Goal: Transaction & Acquisition: Purchase product/service

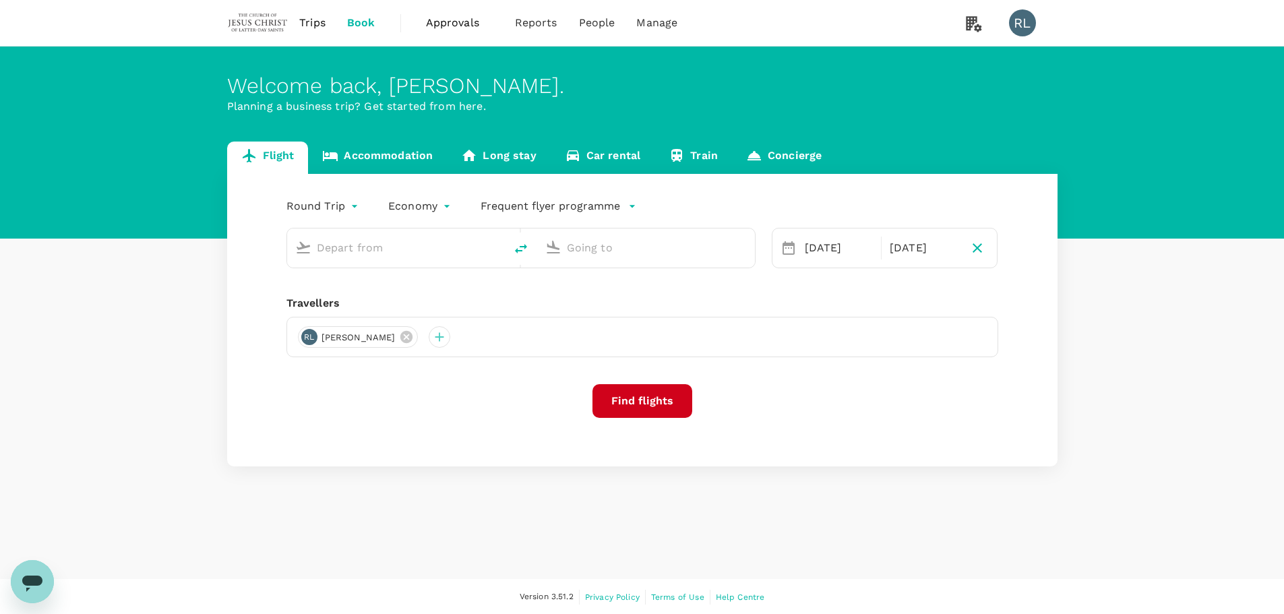
type input "Tawau (TWU)"
type input "Sandakan (SDK)"
click at [391, 248] on input "Tawau (TWU)" at bounding box center [397, 247] width 160 height 21
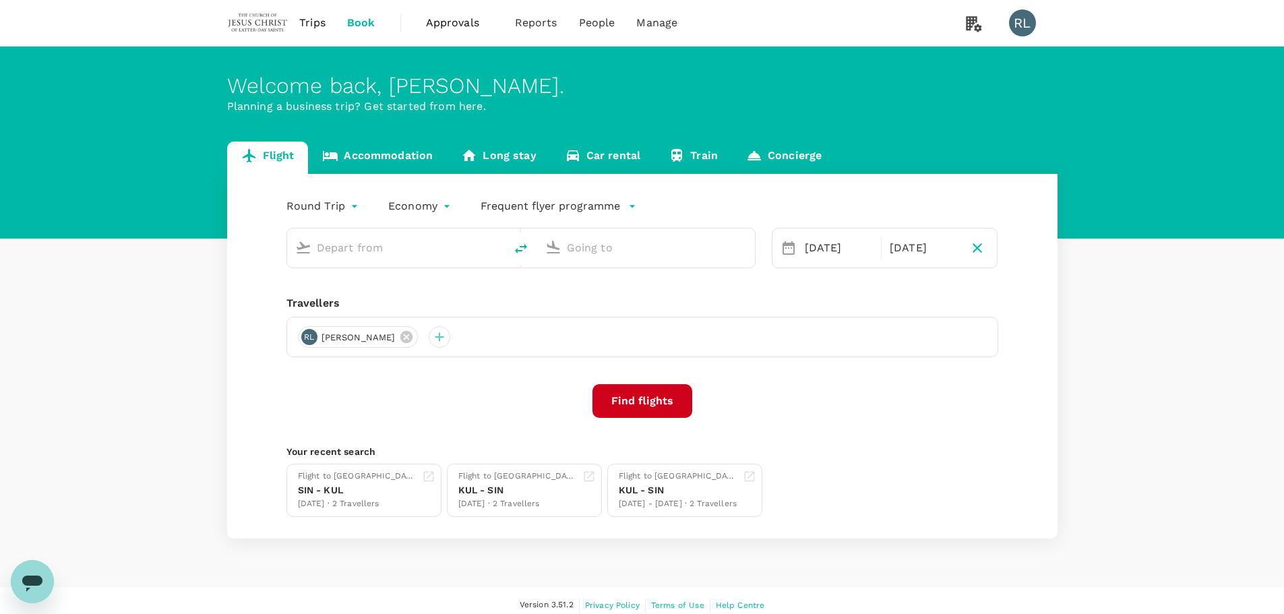
type input "Tawau (TWU)"
type input "Sandakan (SDK)"
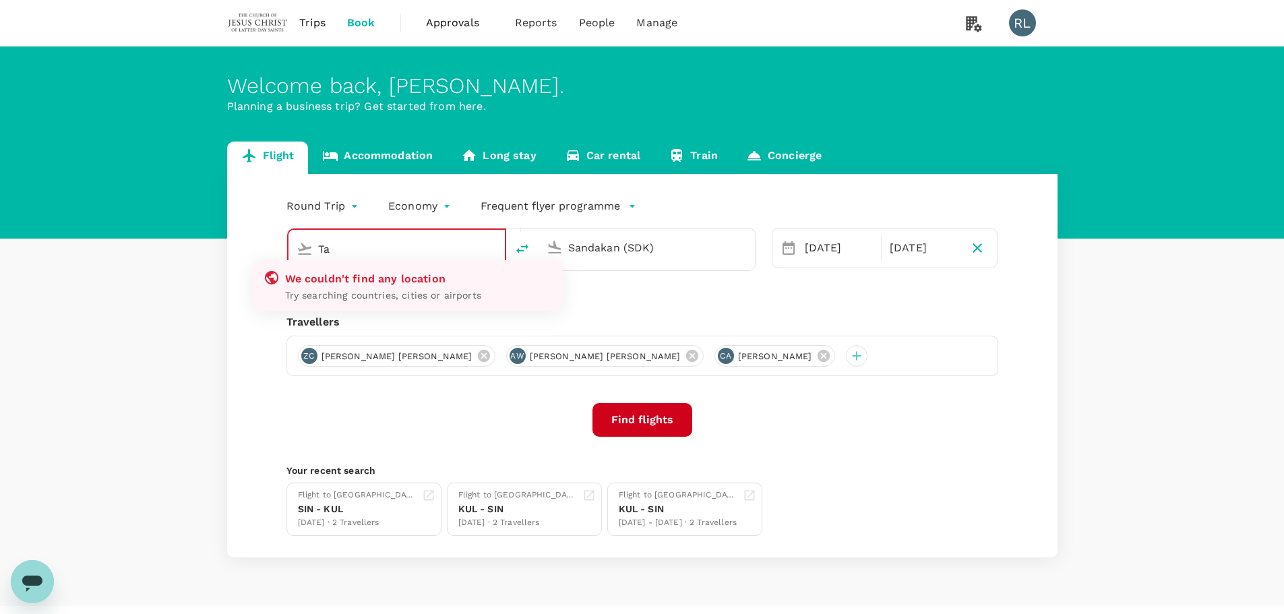
type input "T"
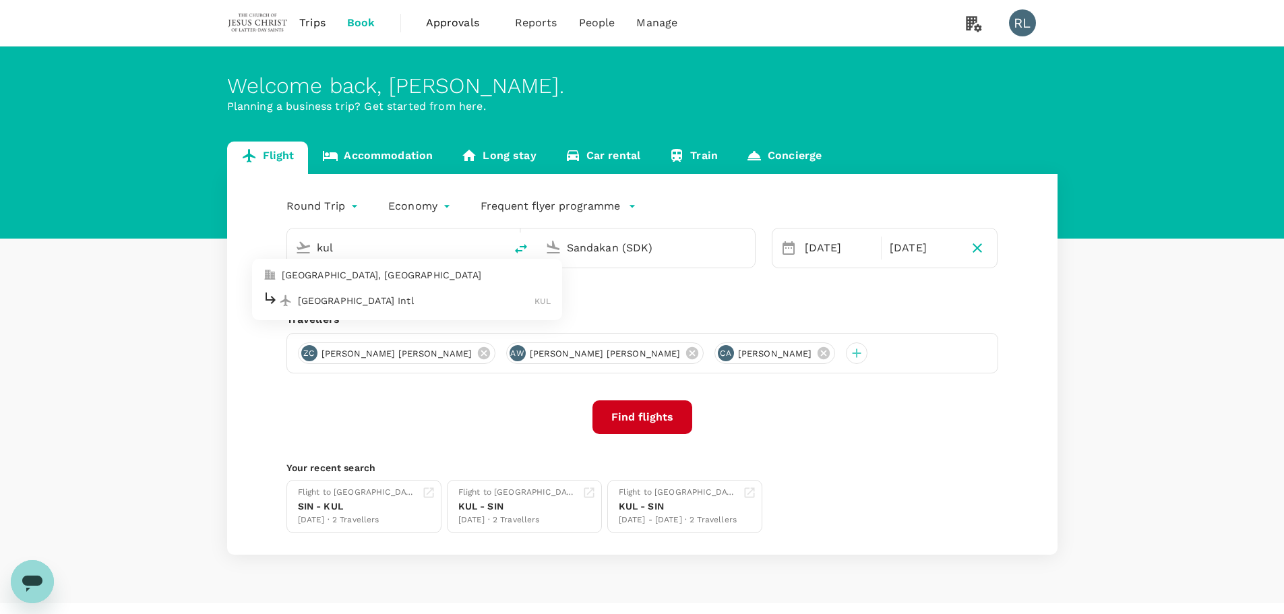
click at [357, 304] on p "[GEOGRAPHIC_DATA] Intl" at bounding box center [416, 300] width 237 height 13
type input "Kuala Lumpur Intl ([GEOGRAPHIC_DATA])"
drag, startPoint x: 688, startPoint y: 249, endPoint x: 505, endPoint y: 243, distance: 183.5
click at [505, 243] on div "Kuala Lumpur Intl (KUL) Sandakan (SDK)" at bounding box center [521, 248] width 469 height 40
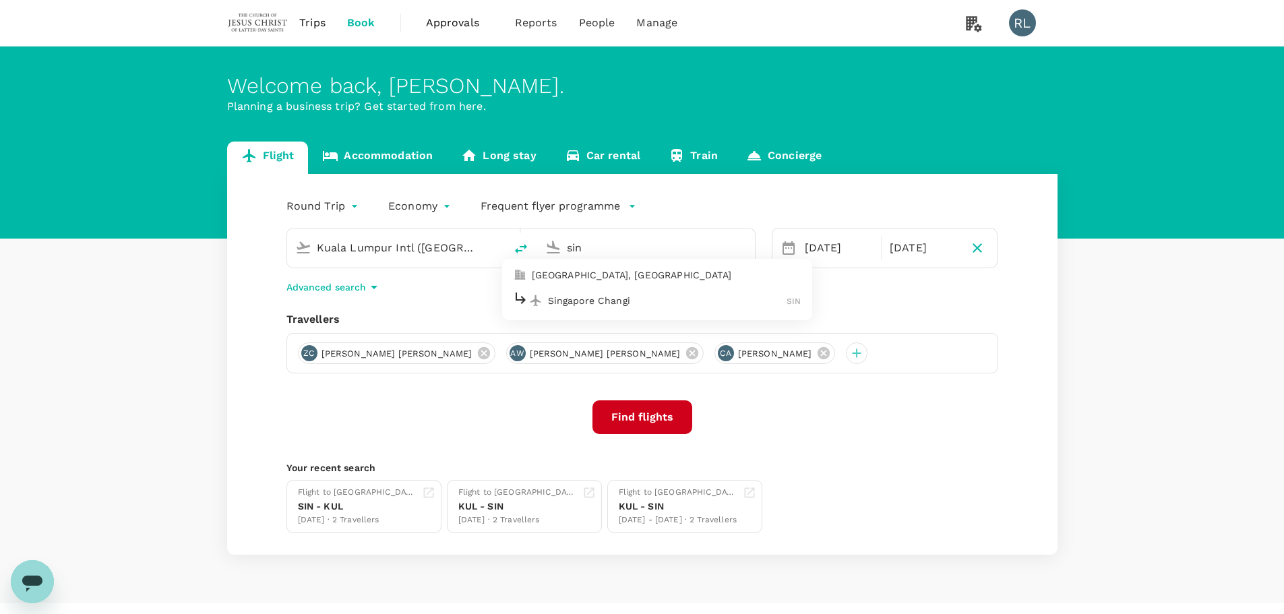
click at [611, 301] on p "Singapore Changi" at bounding box center [667, 300] width 239 height 13
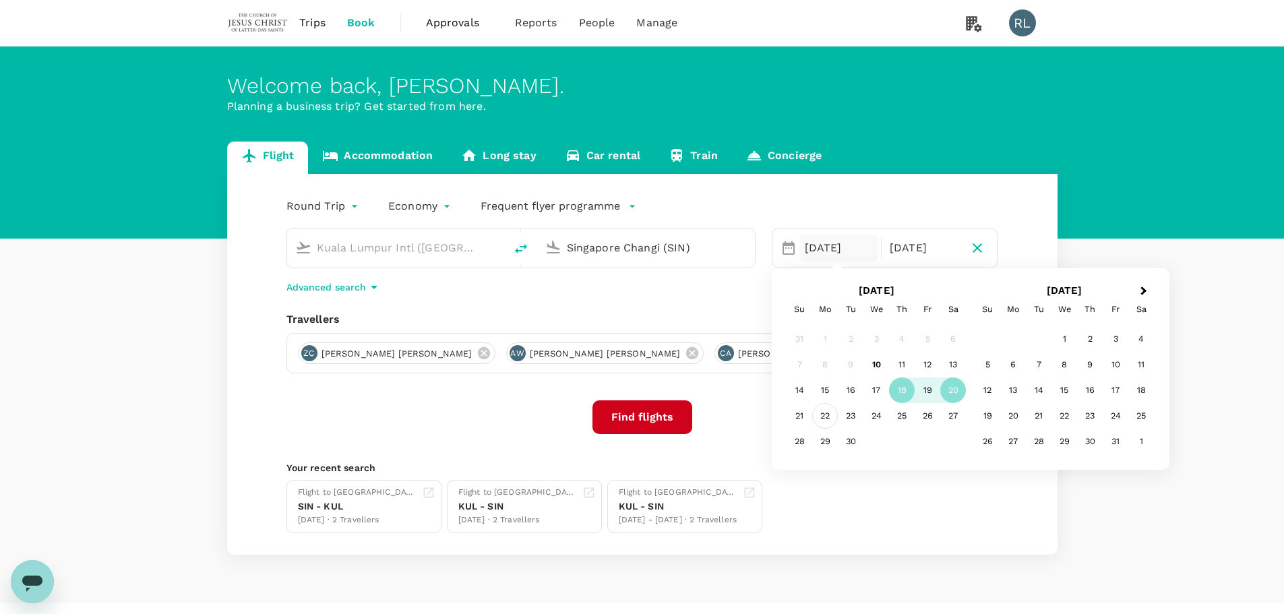
type input "Singapore Changi (SIN)"
click at [831, 416] on div "22" at bounding box center [825, 416] width 26 height 26
click at [874, 415] on div "24" at bounding box center [877, 416] width 26 height 26
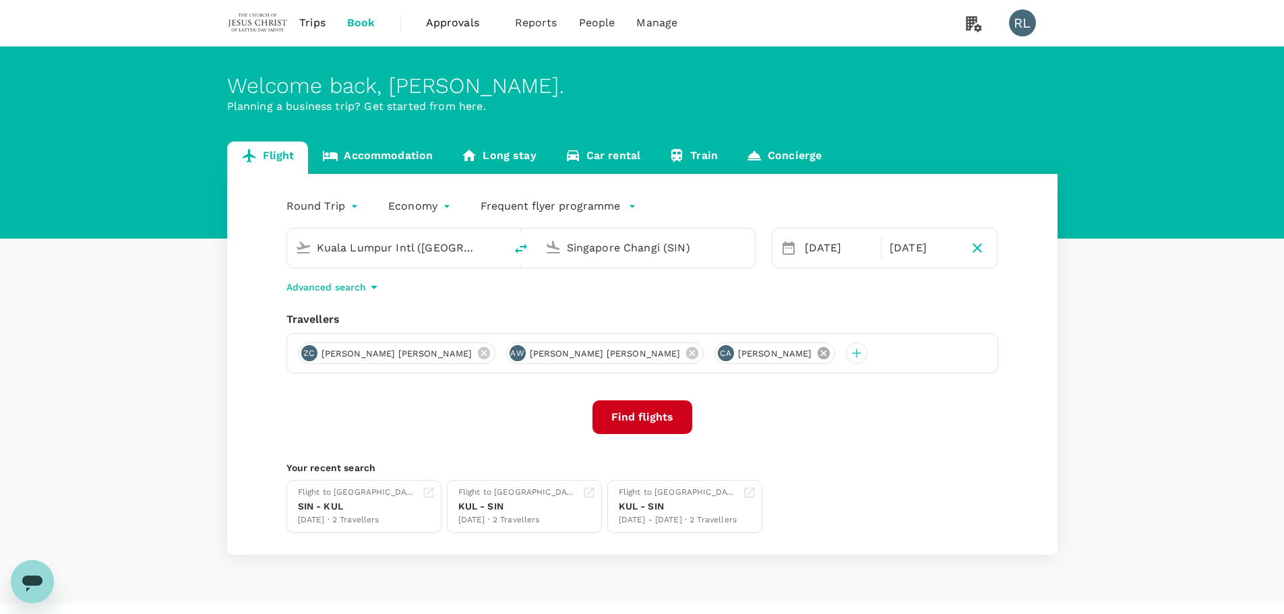
click at [816, 352] on icon at bounding box center [823, 353] width 15 height 15
click at [686, 351] on icon at bounding box center [692, 353] width 12 height 12
click at [477, 349] on icon at bounding box center [483, 353] width 12 height 12
click at [978, 247] on icon "button" at bounding box center [978, 248] width 16 height 16
type input "oneway"
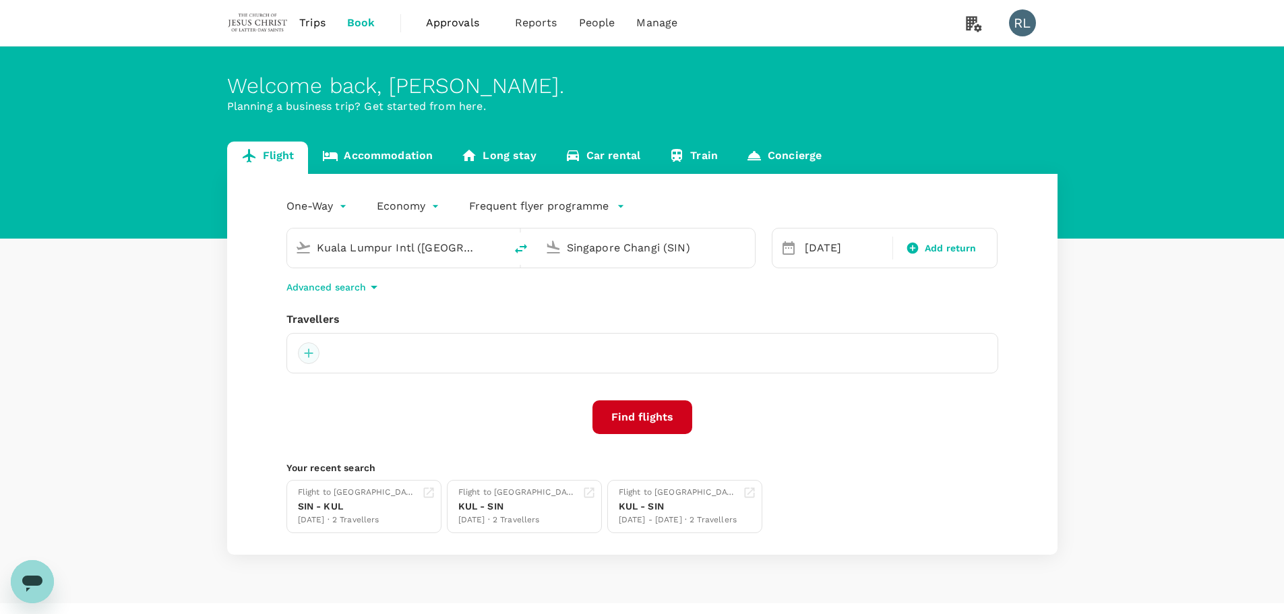
click at [307, 352] on div at bounding box center [309, 353] width 22 height 22
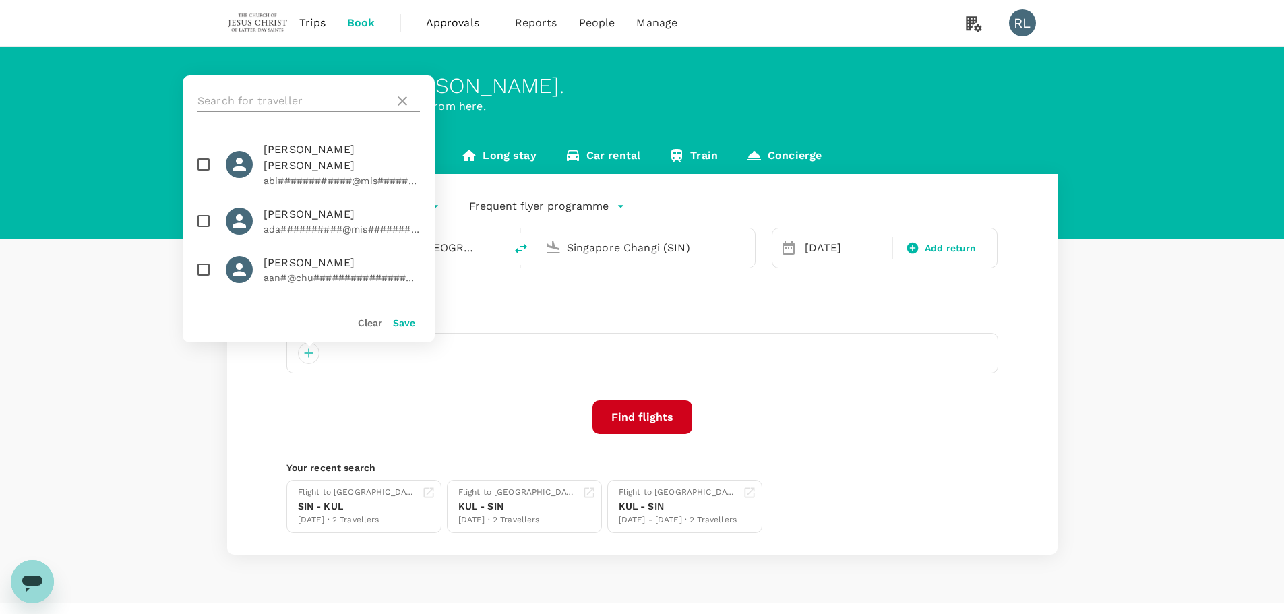
click at [291, 98] on input "text" at bounding box center [293, 101] width 191 height 22
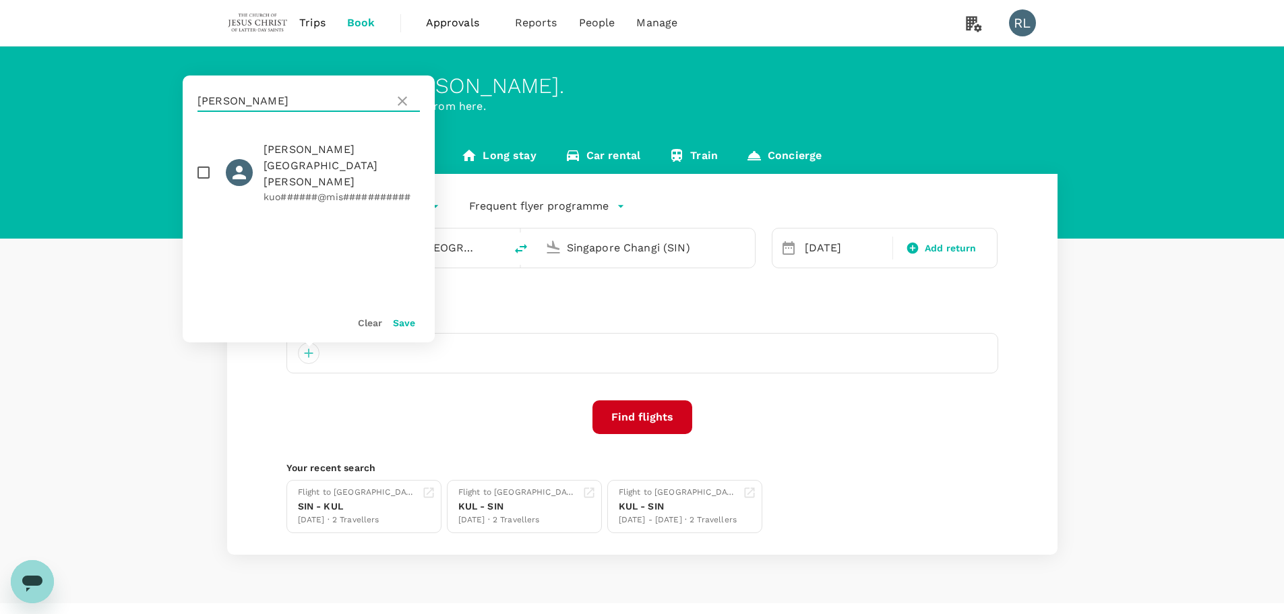
type input "[PERSON_NAME]"
click at [202, 158] on input "checkbox" at bounding box center [203, 172] width 28 height 28
checkbox input "true"
click at [405, 320] on button "Save" at bounding box center [404, 323] width 22 height 11
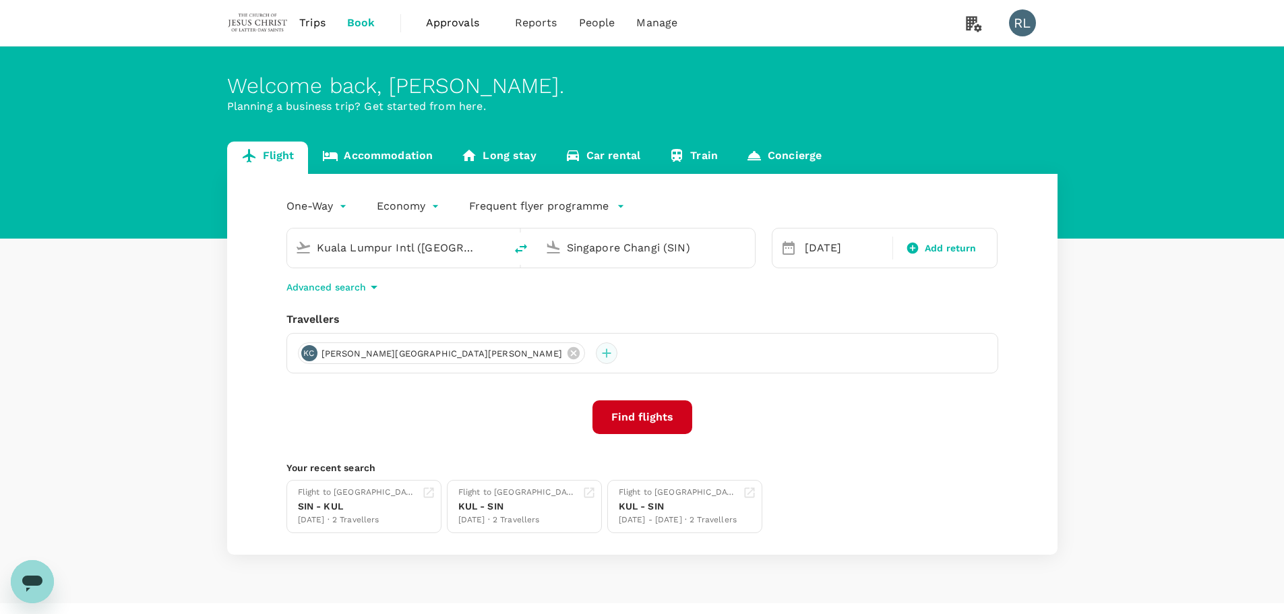
click at [596, 355] on div at bounding box center [607, 353] width 22 height 22
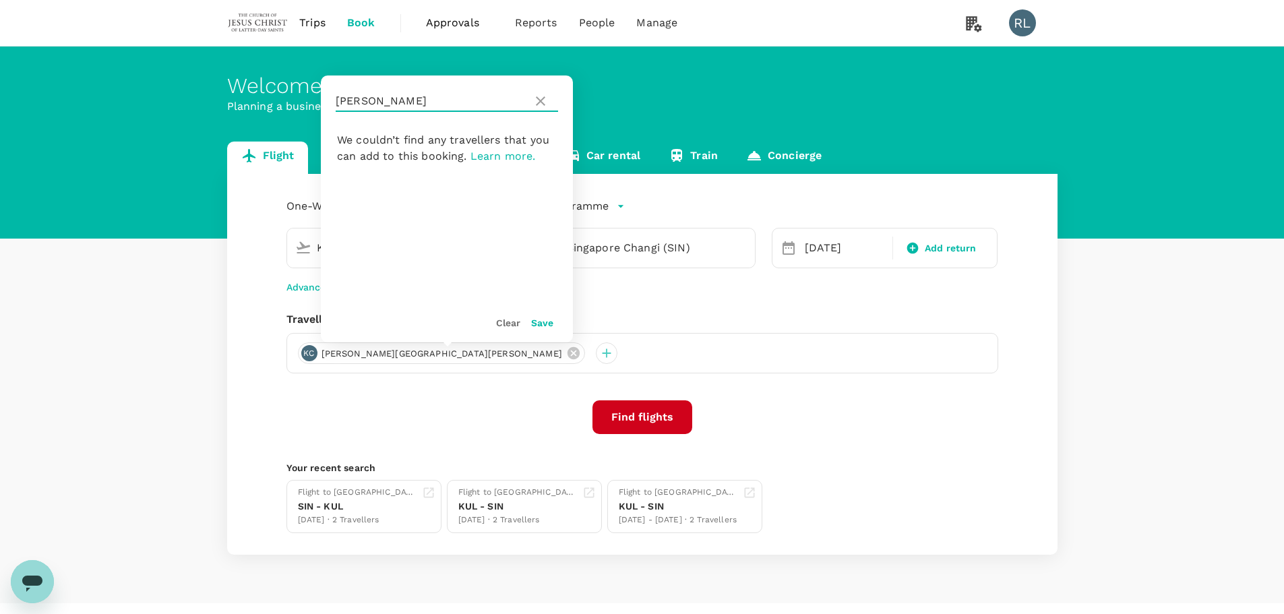
drag, startPoint x: 386, startPoint y: 99, endPoint x: 308, endPoint y: 96, distance: 77.6
click at [308, 96] on div "Welcome back , [PERSON_NAME] . Planning a business trip? Get started from here.…" at bounding box center [642, 301] width 1284 height 508
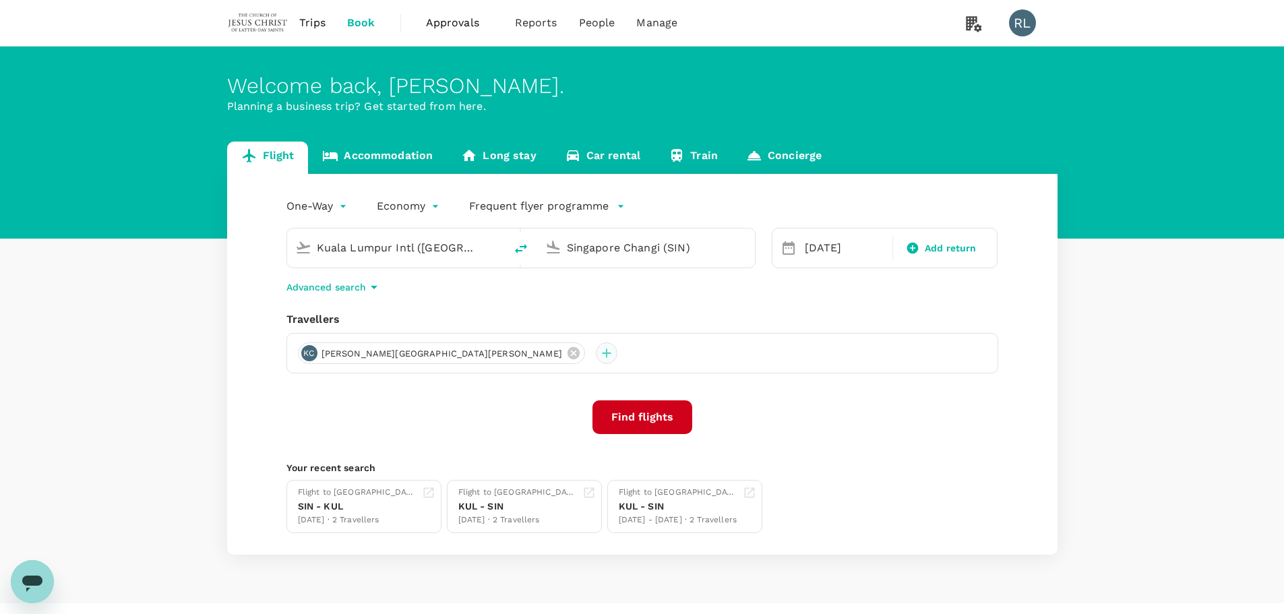
click at [596, 353] on div at bounding box center [607, 353] width 22 height 22
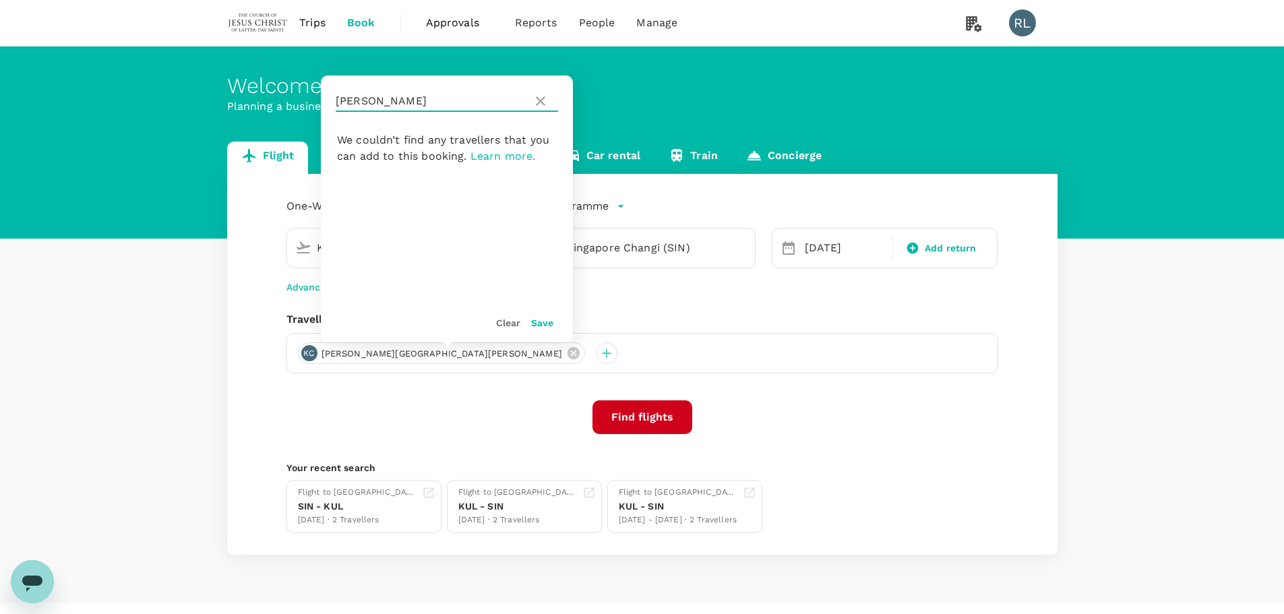
drag, startPoint x: 384, startPoint y: 103, endPoint x: 336, endPoint y: 101, distance: 47.9
click at [336, 101] on input "[PERSON_NAME]" at bounding box center [431, 101] width 191 height 22
type input "[PERSON_NAME]"
click at [340, 160] on input "checkbox" at bounding box center [342, 156] width 28 height 28
checkbox input "true"
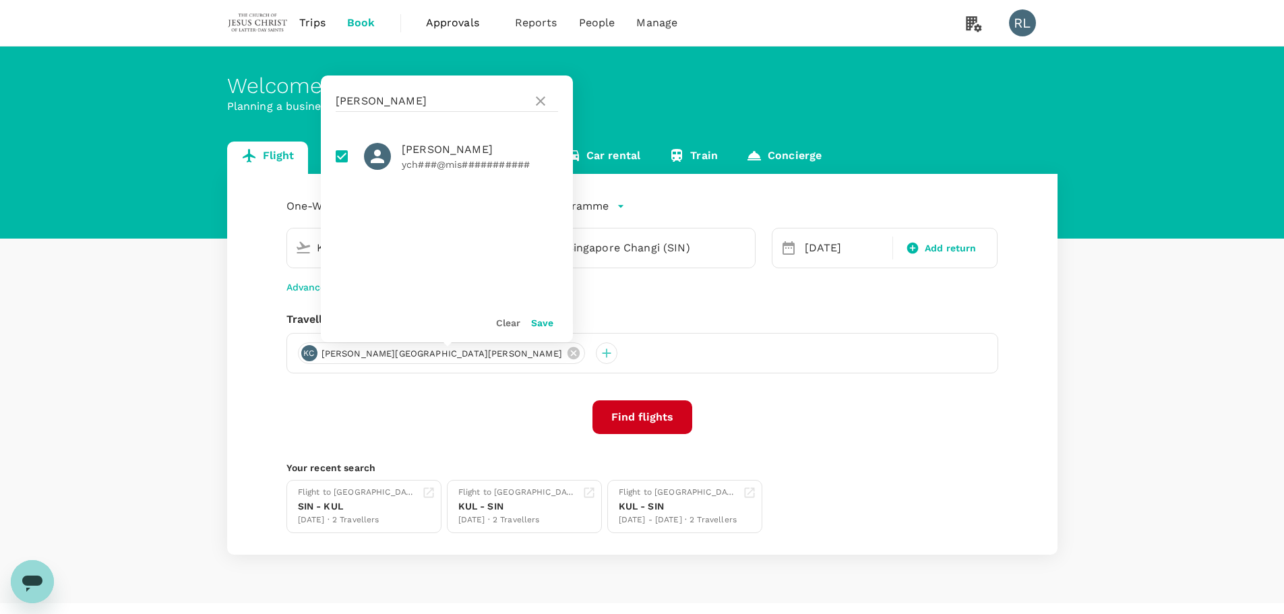
click at [548, 321] on button "Save" at bounding box center [542, 323] width 22 height 11
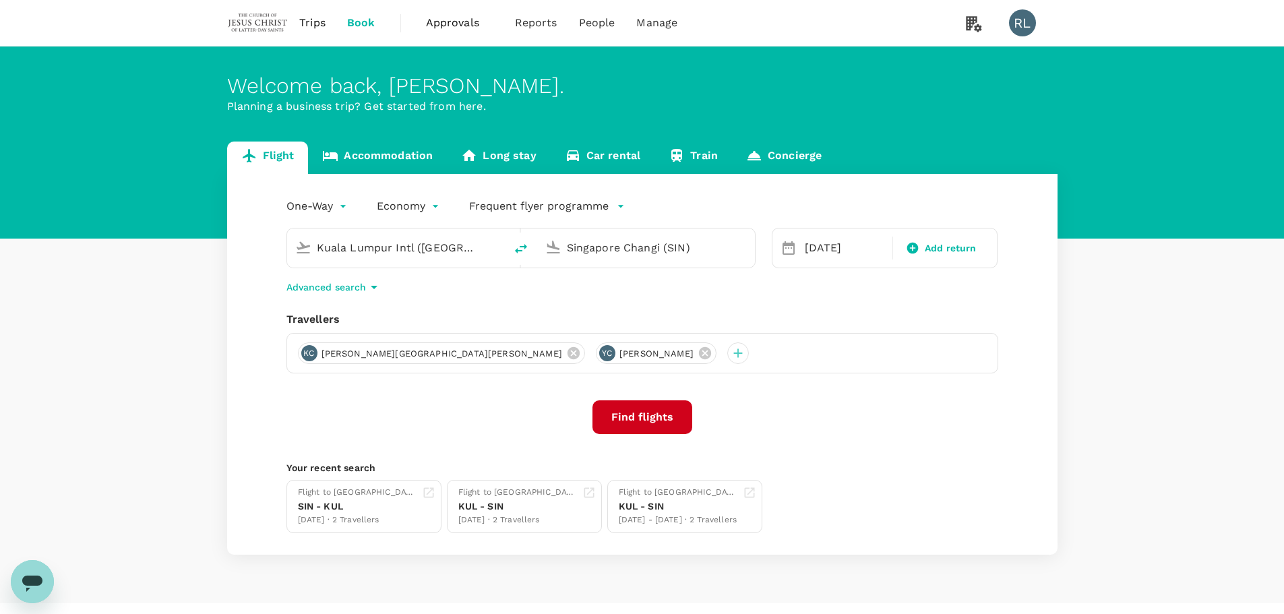
click at [642, 415] on button "Find flights" at bounding box center [643, 417] width 100 height 34
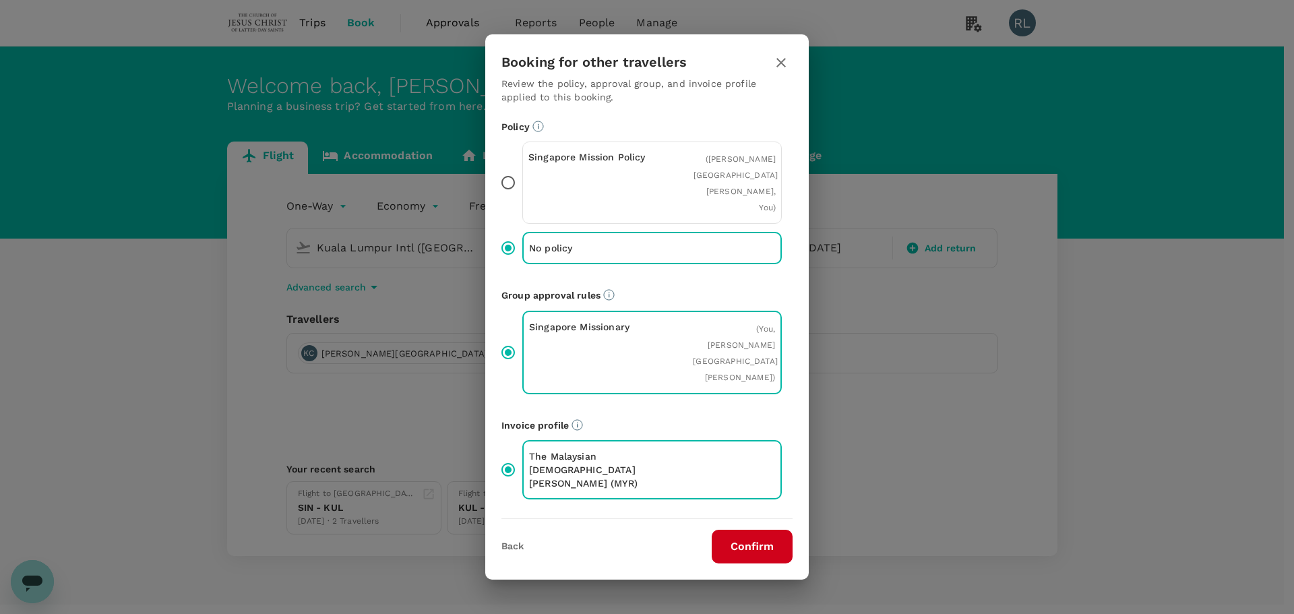
click at [747, 530] on button "Confirm" at bounding box center [752, 547] width 81 height 34
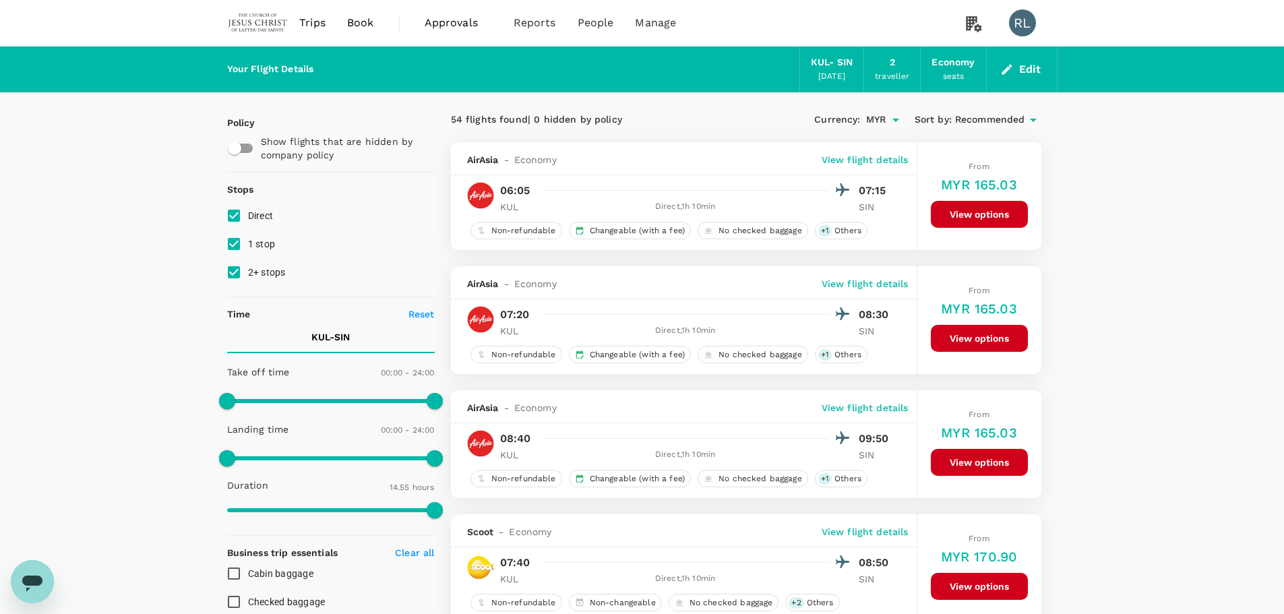
click at [980, 122] on span "Recommended" at bounding box center [990, 120] width 70 height 15
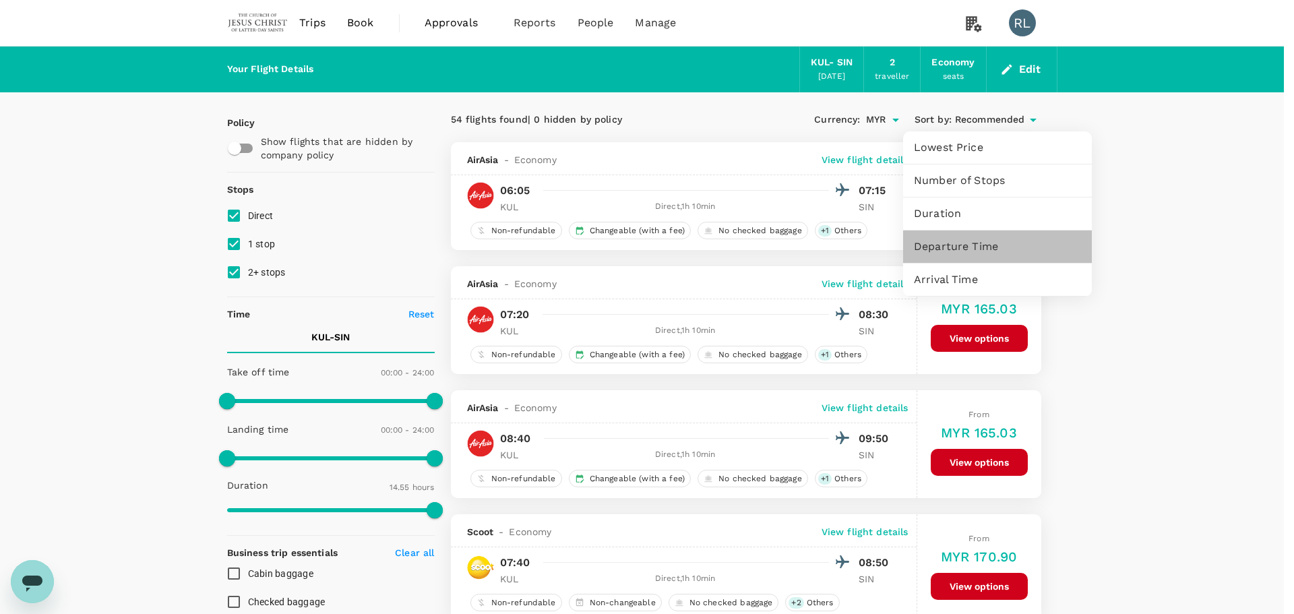
click at [955, 242] on span "Departure Time" at bounding box center [997, 247] width 167 height 16
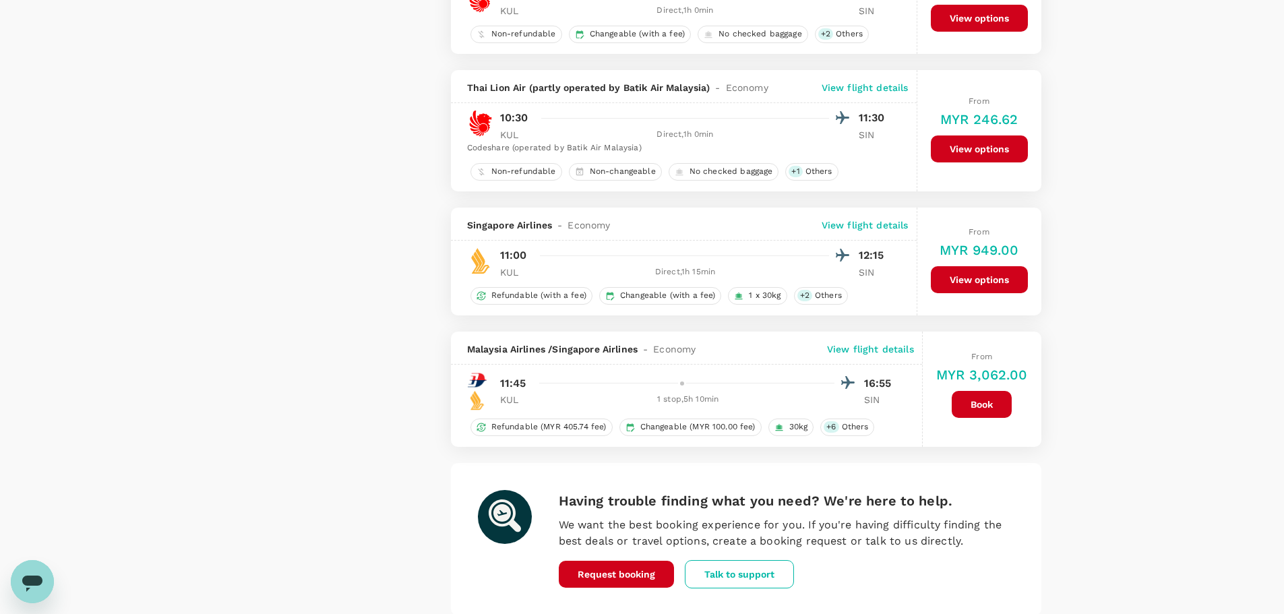
scroll to position [2333, 0]
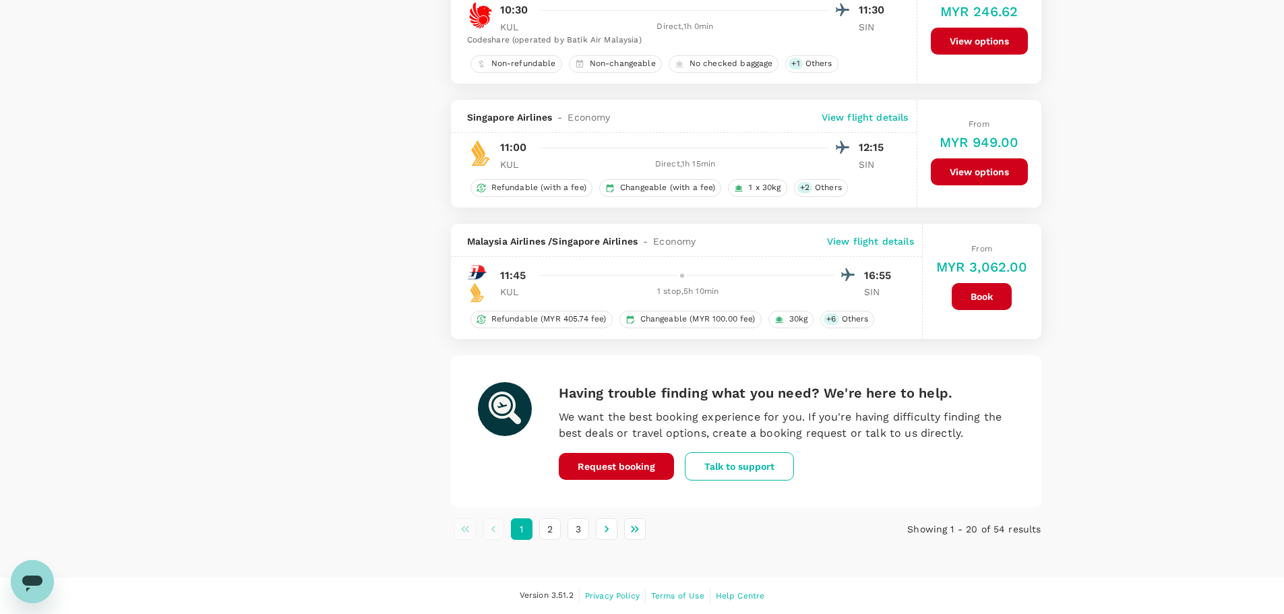
click at [546, 535] on button "2" at bounding box center [550, 529] width 22 height 22
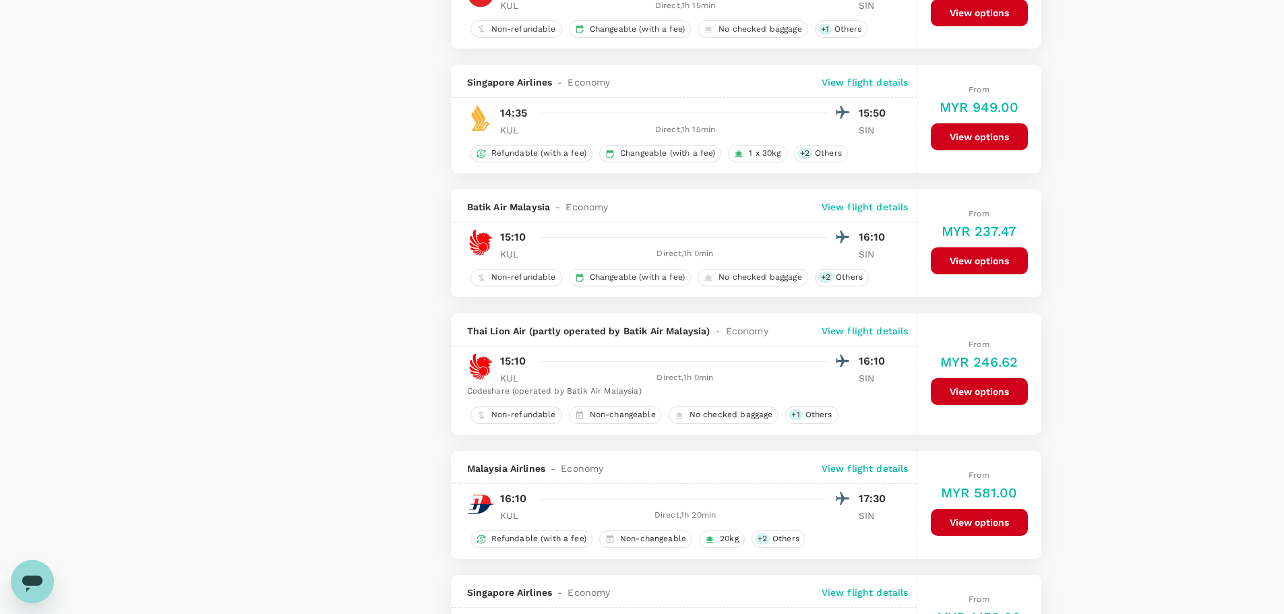
scroll to position [1348, 0]
click at [977, 387] on button "View options" at bounding box center [979, 391] width 97 height 27
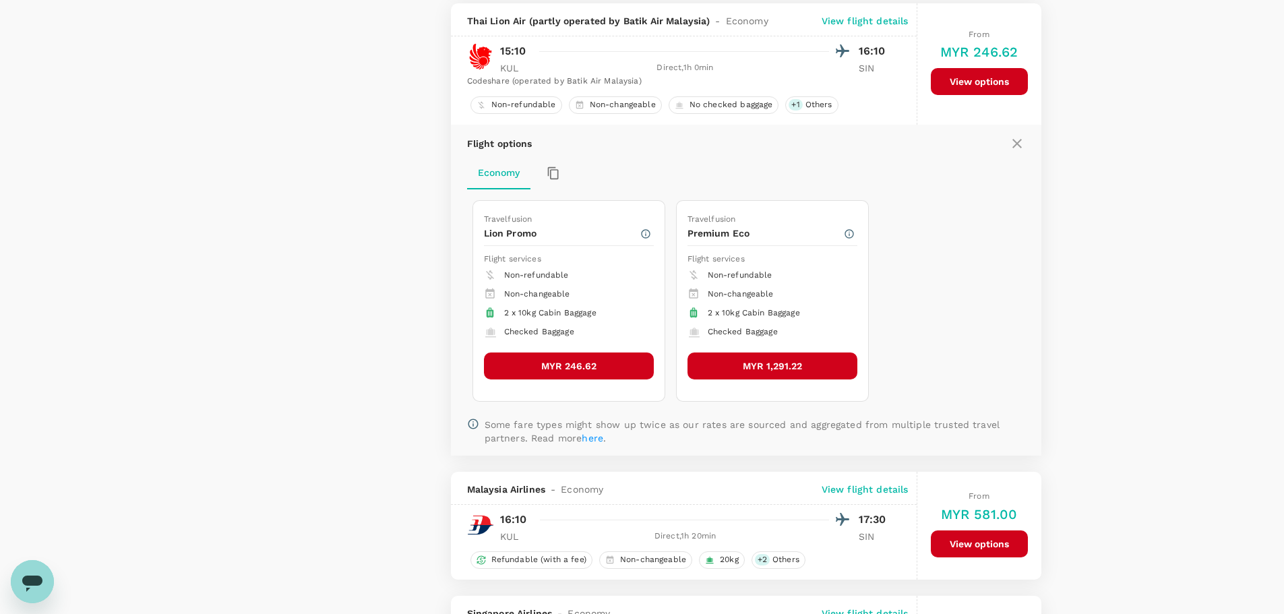
scroll to position [1661, 0]
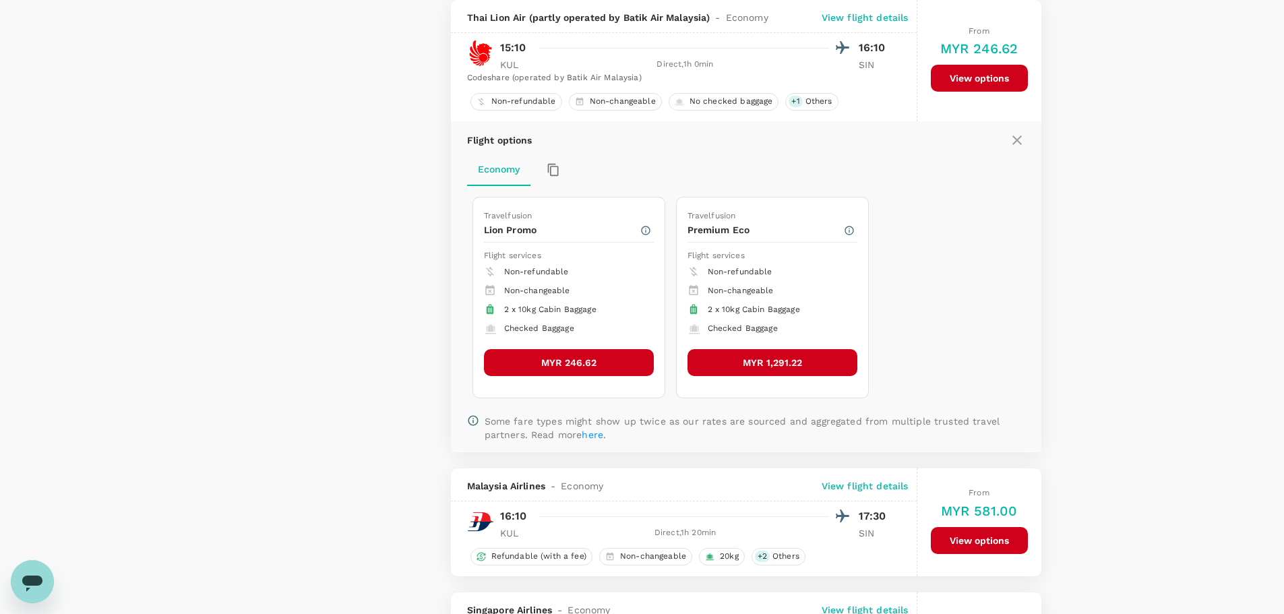
click at [578, 357] on button "MYR 246.62" at bounding box center [569, 362] width 170 height 27
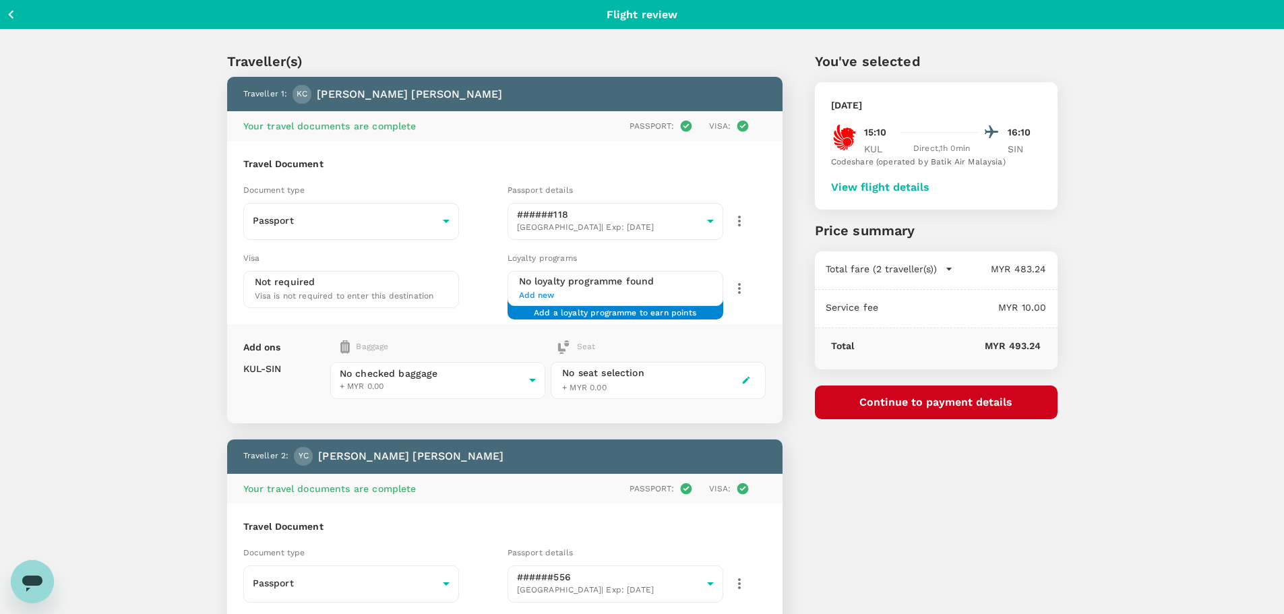
click at [1015, 499] on div "You've selected [DATE] 15:10 16:10 KUL Direct , 1h 0min SIN Codeshare (operated…" at bounding box center [920, 470] width 275 height 903
click at [1101, 482] on div "Traveller(s) Traveller 1 : [PERSON_NAME][GEOGRAPHIC_DATA] Your travel documents…" at bounding box center [642, 476] width 1284 height 893
click at [910, 402] on button "Continue to payment details" at bounding box center [936, 403] width 243 height 34
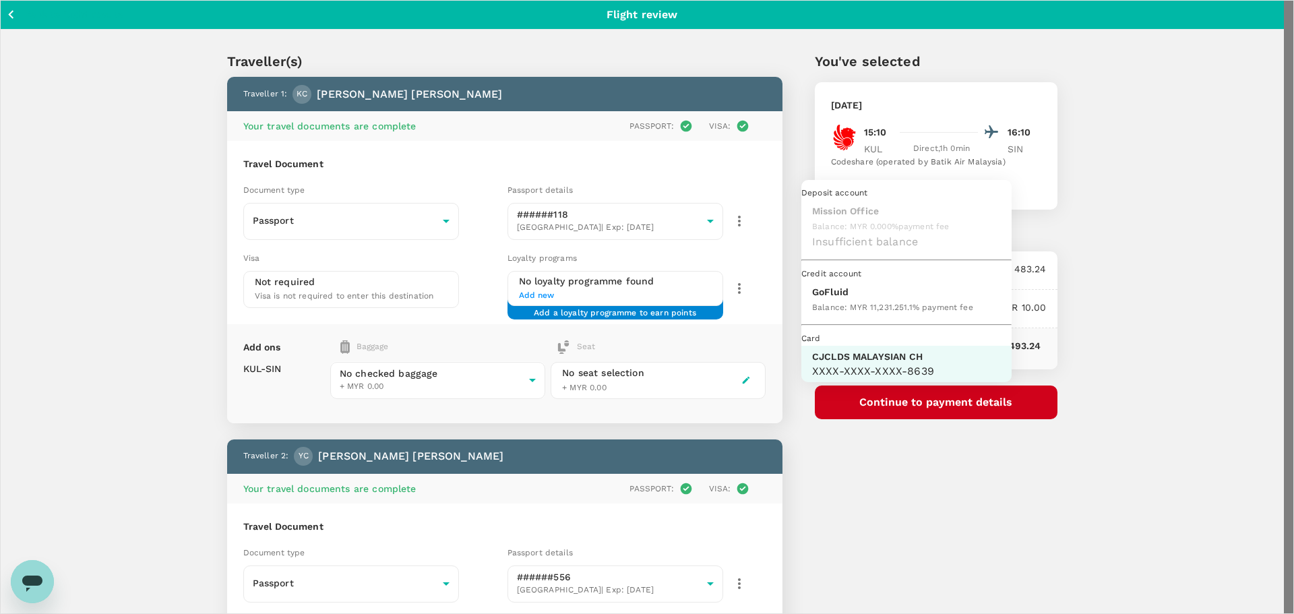
scroll to position [38, 0]
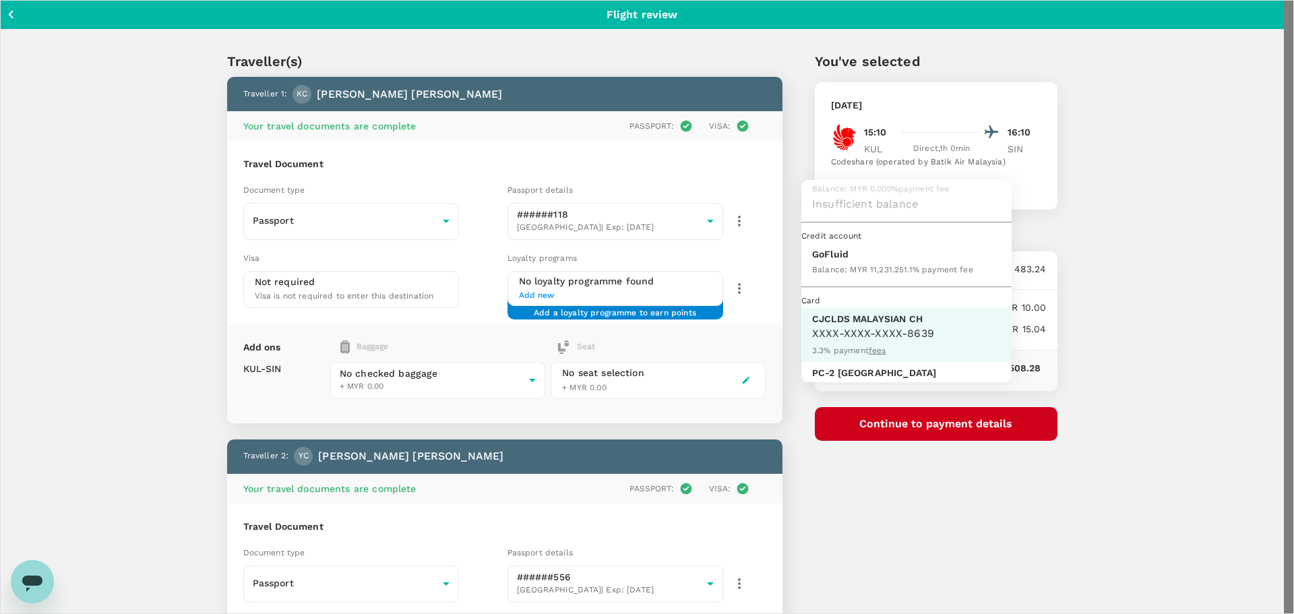
click at [848, 261] on p "GoFluid" at bounding box center [892, 253] width 161 height 13
type input "9b357727-6904-47bd-a44e-9a56bf7dfc7a"
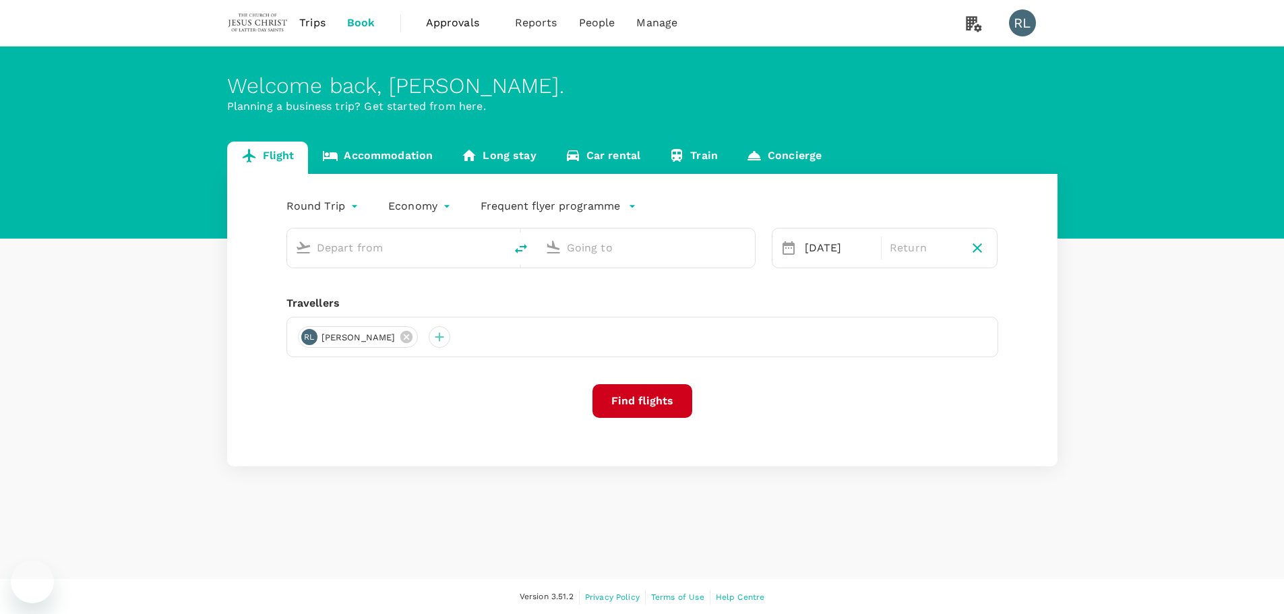
type input "oneway"
type input "Kuala Lumpur Intl ([GEOGRAPHIC_DATA])"
type input "Singapore Changi (SIN)"
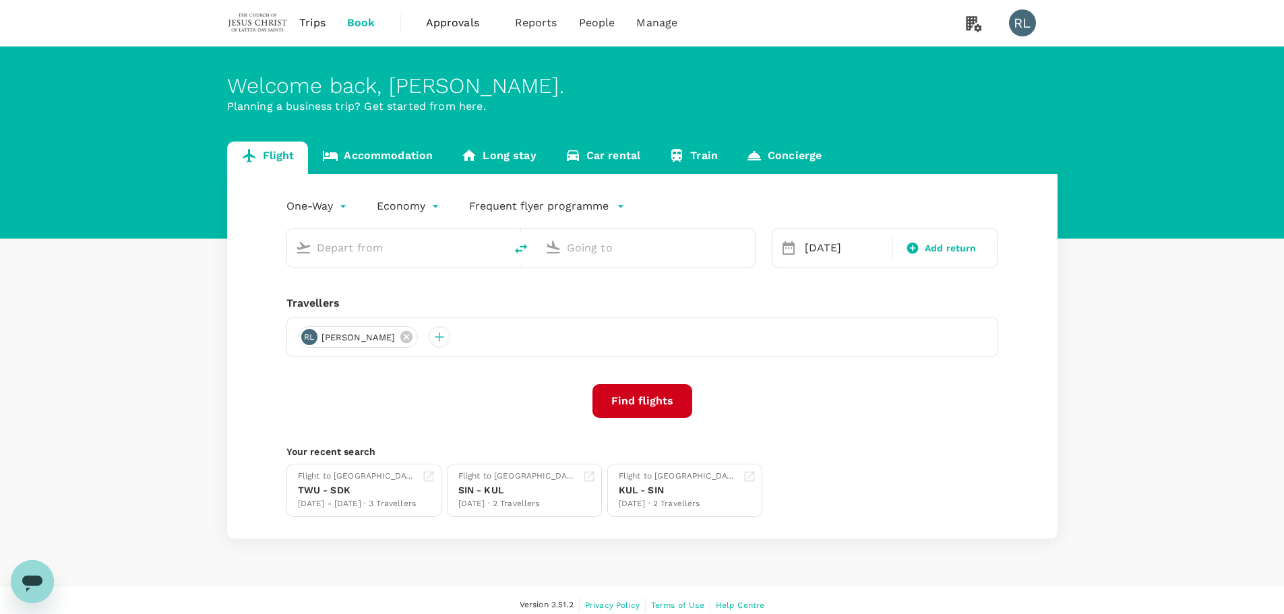
type input "Kuala Lumpur Intl ([GEOGRAPHIC_DATA])"
type input "Singapore Changi (SIN)"
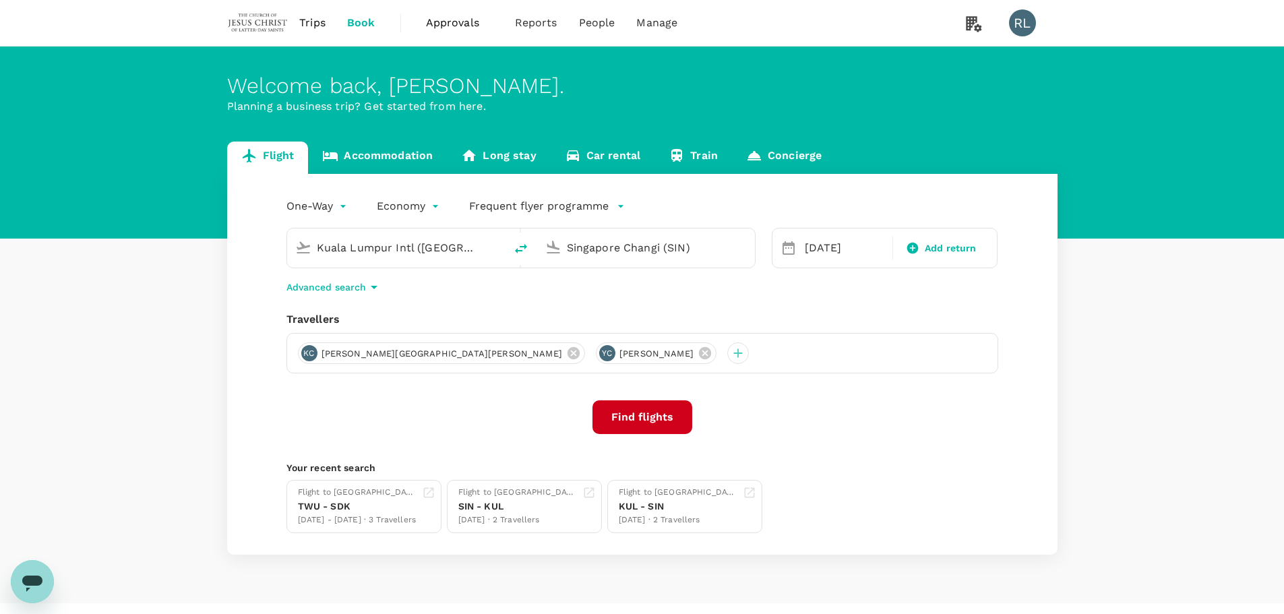
click at [520, 243] on icon "delete" at bounding box center [521, 249] width 16 height 16
type input "Singapore Changi (SIN)"
type input "Kuala Lumpur Intl ([GEOGRAPHIC_DATA])"
click at [798, 245] on div "[DATE]" at bounding box center [845, 248] width 96 height 27
click at [827, 246] on div "[DATE]" at bounding box center [845, 248] width 90 height 27
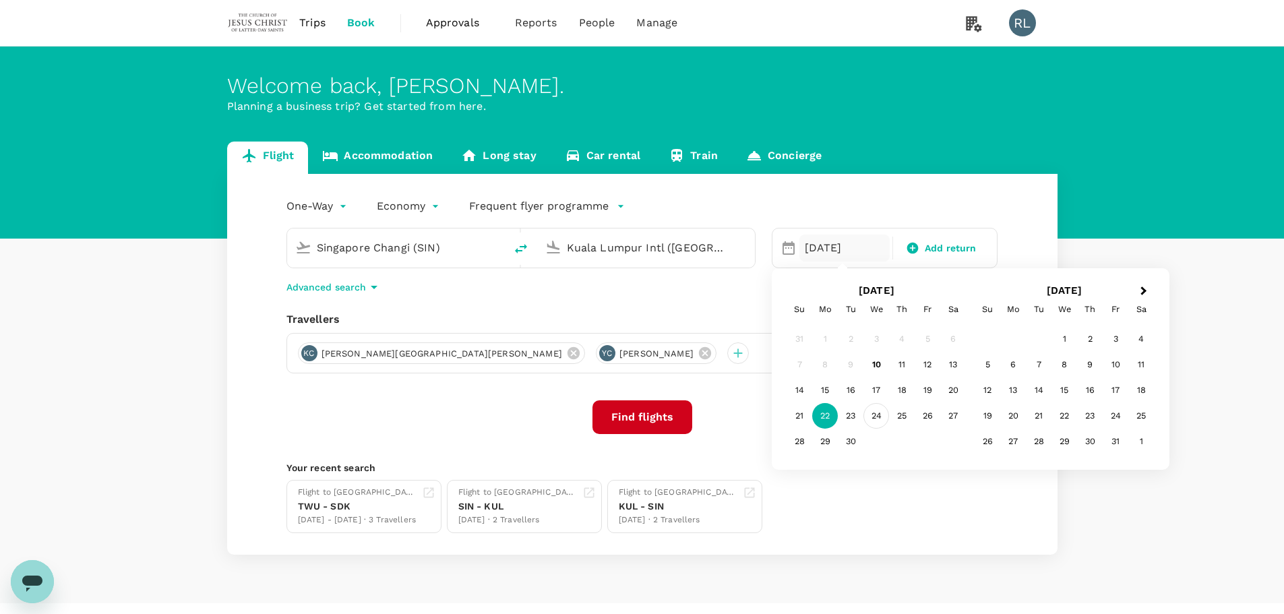
click at [885, 415] on div "24" at bounding box center [877, 416] width 26 height 26
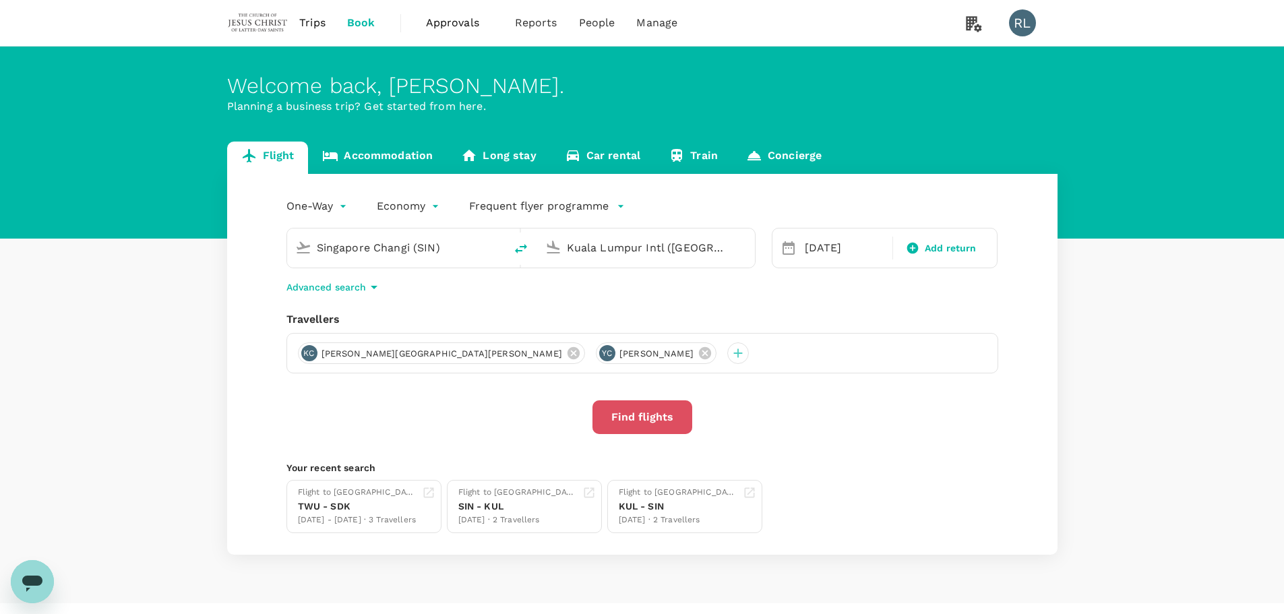
click at [646, 413] on button "Find flights" at bounding box center [643, 417] width 100 height 34
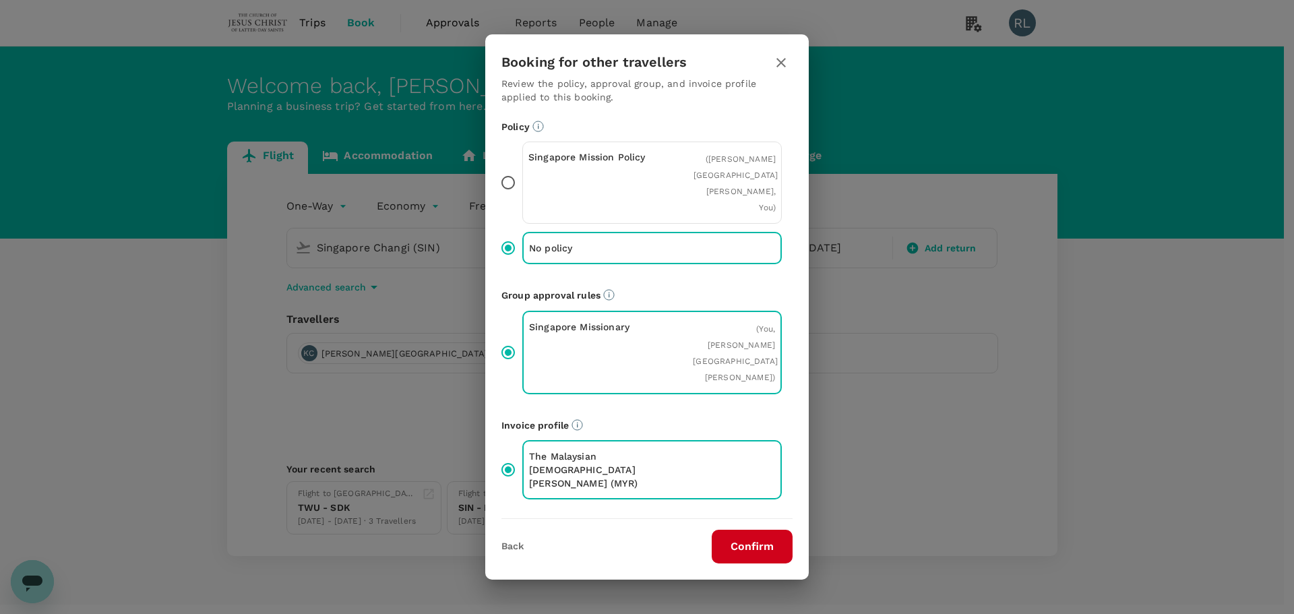
click at [739, 530] on button "Confirm" at bounding box center [752, 547] width 81 height 34
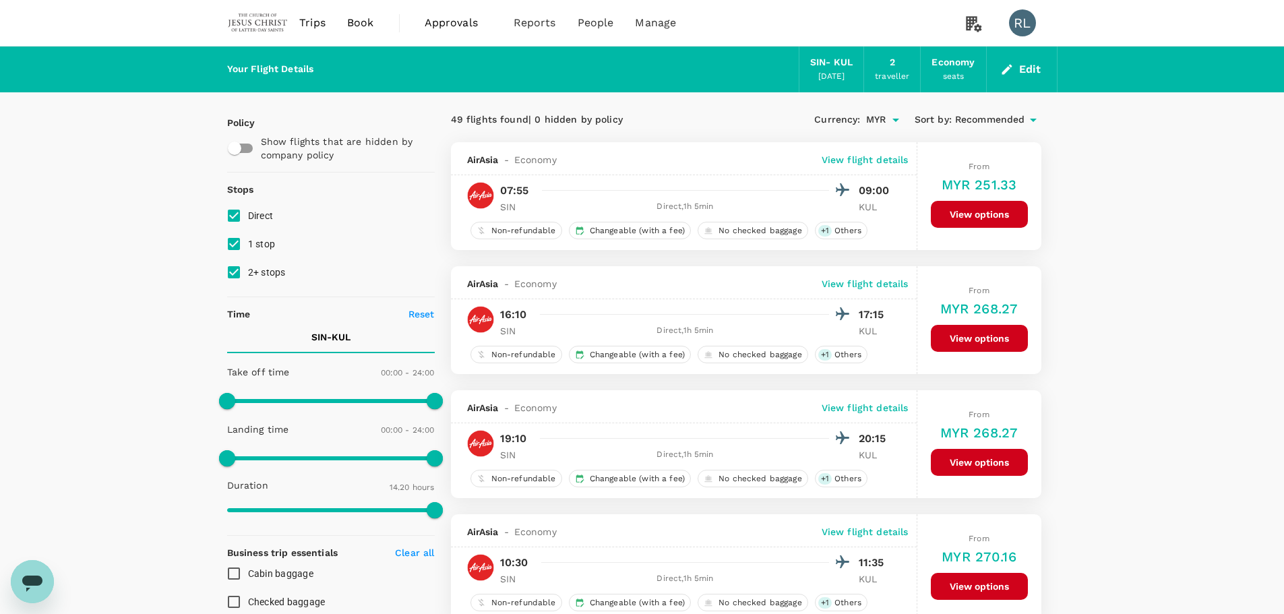
click at [985, 121] on span "Recommended" at bounding box center [990, 120] width 70 height 15
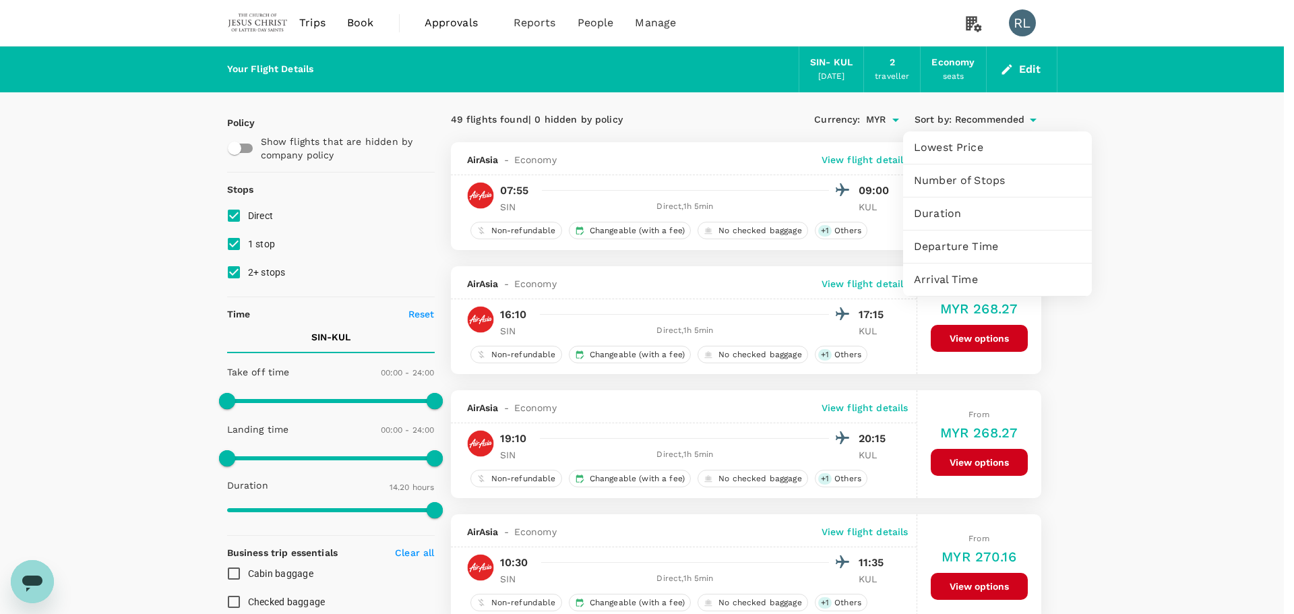
click at [968, 245] on span "Departure Time" at bounding box center [997, 247] width 167 height 16
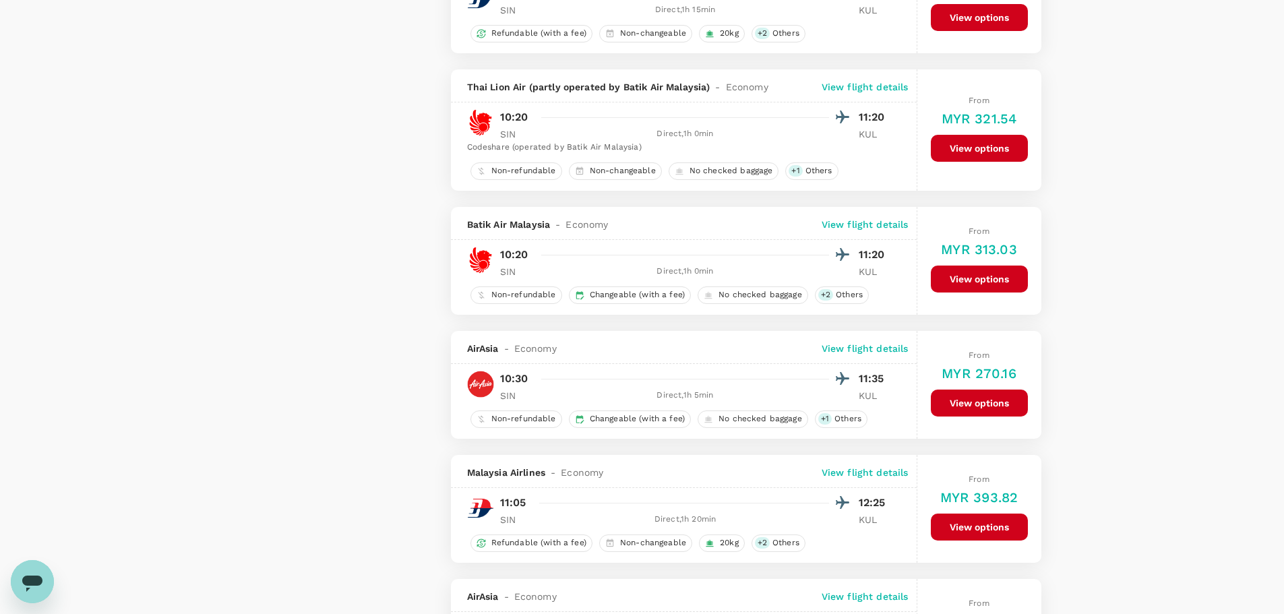
scroll to position [1955, 0]
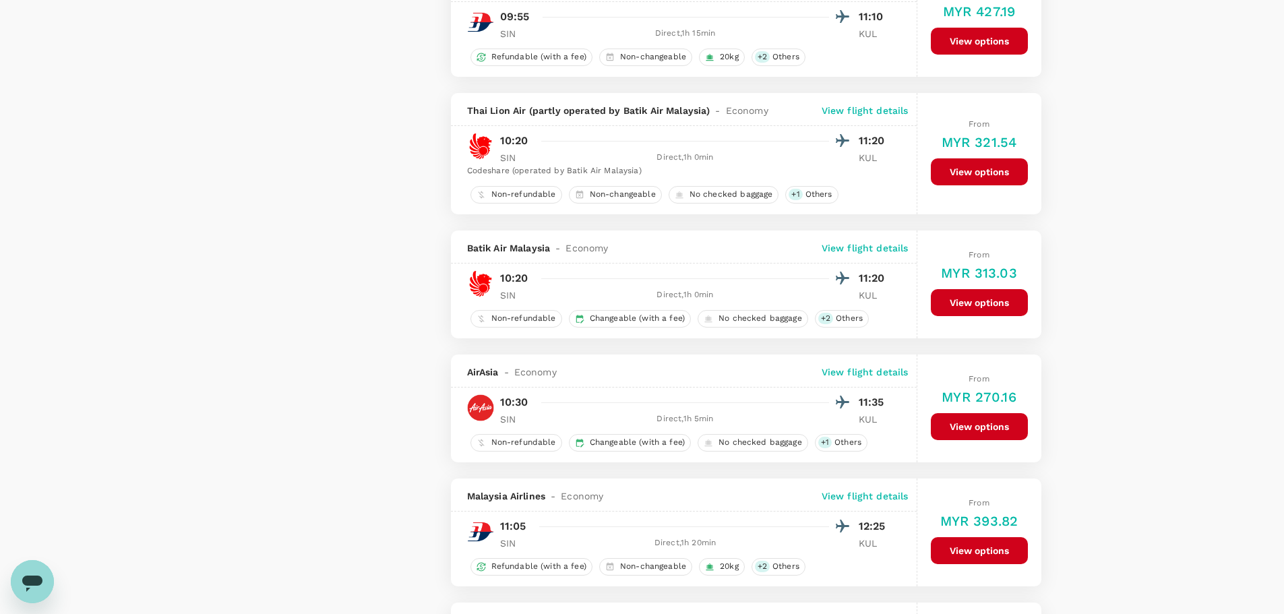
click at [971, 303] on button "View options" at bounding box center [979, 302] width 97 height 27
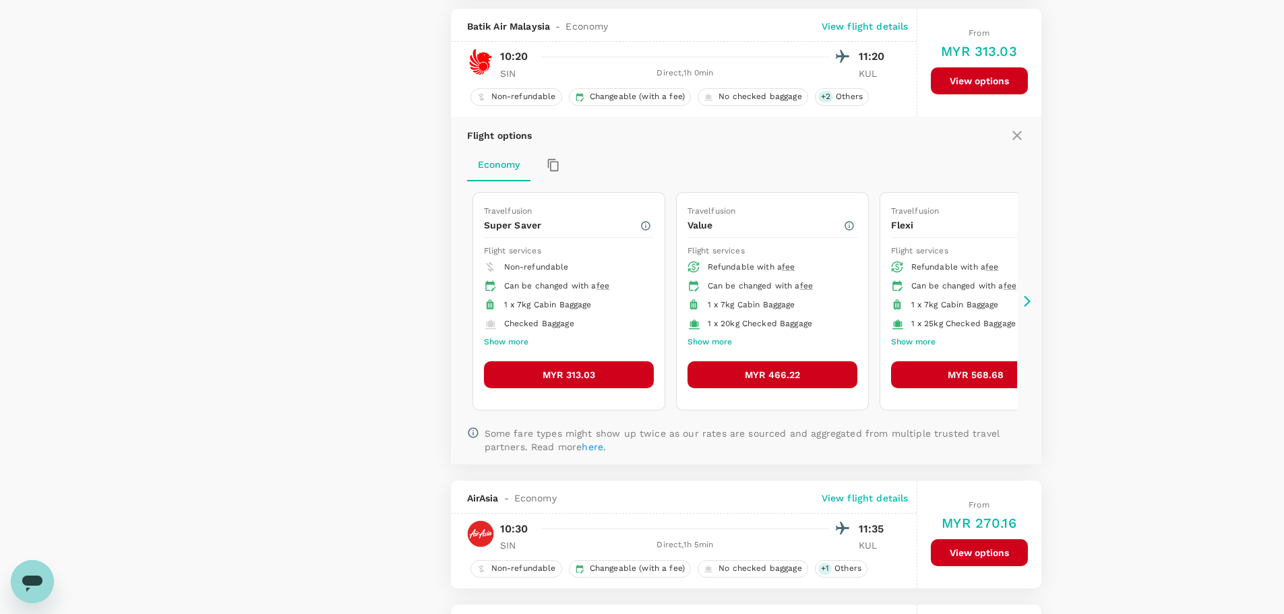
scroll to position [2186, 0]
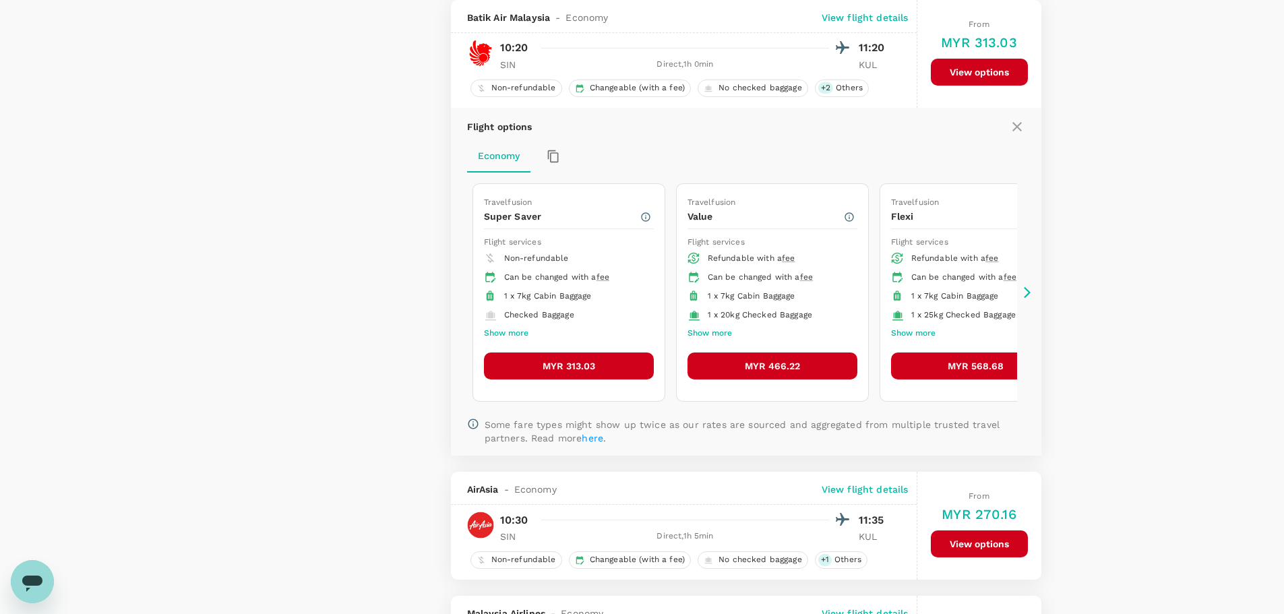
click at [574, 365] on button "MYR 313.03" at bounding box center [569, 366] width 170 height 27
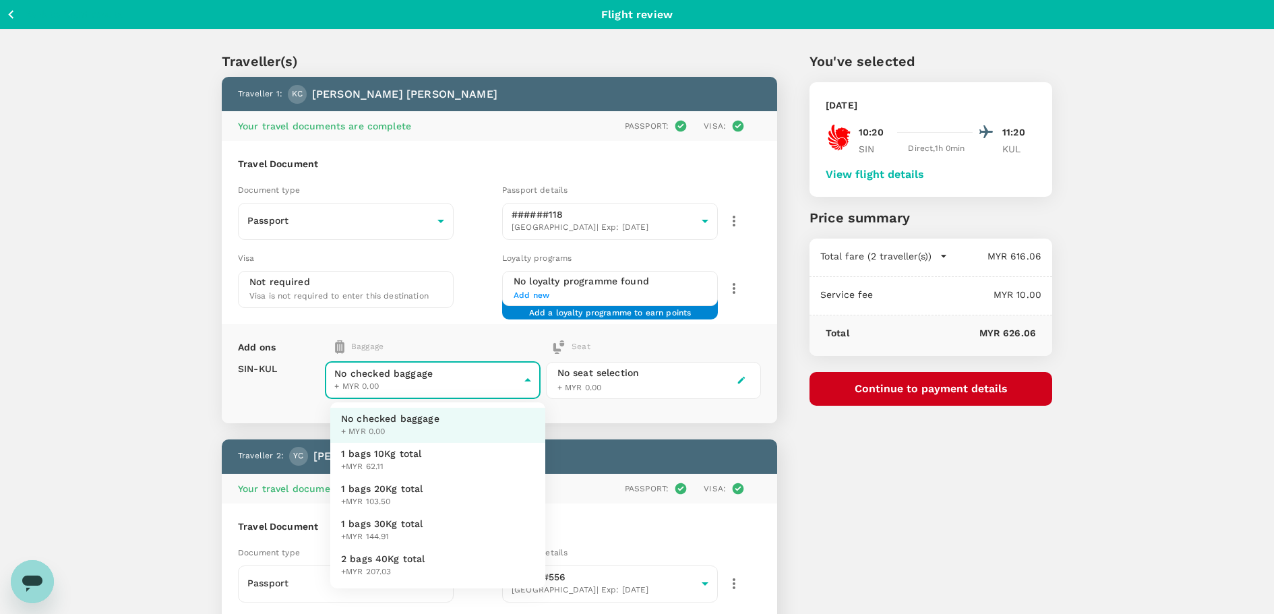
click at [529, 387] on body "Back to flight results Flight review Traveller(s) Traveller 1 : KC Kuo-Chiang C…" at bounding box center [642, 479] width 1284 height 959
click at [910, 531] on div at bounding box center [647, 307] width 1294 height 614
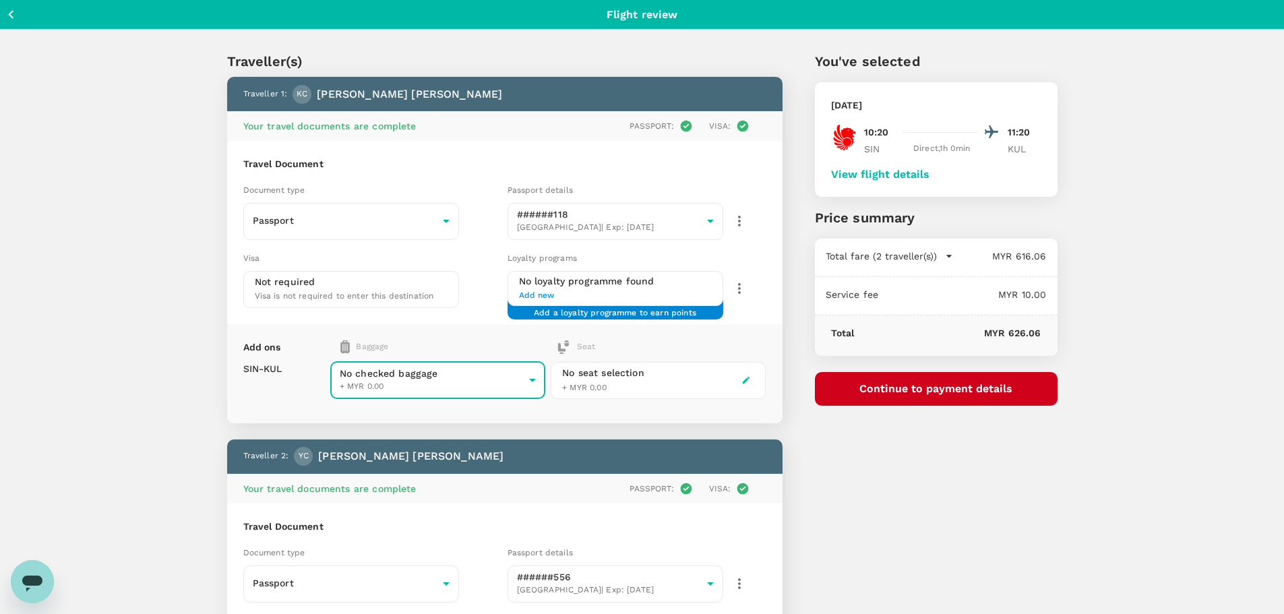
click at [919, 490] on div "You've selected Wednesday, 24 Sep 2025 10:20 11:20 SIN Direct , 1h 0min KUL Vie…" at bounding box center [920, 470] width 275 height 903
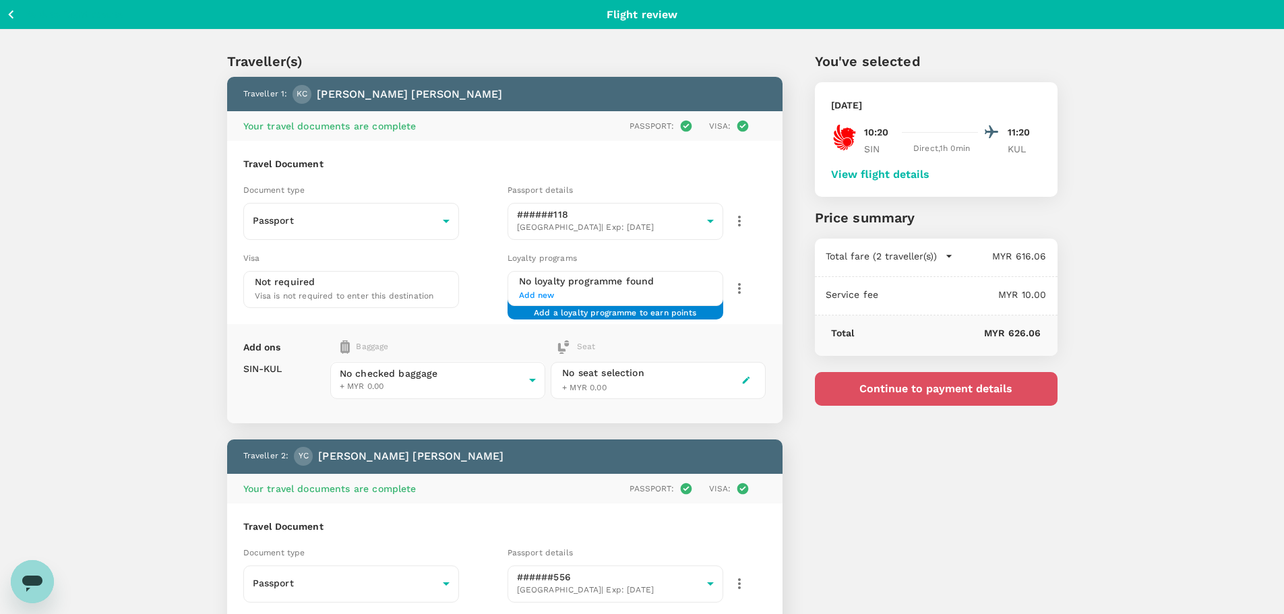
click at [959, 386] on button "Continue to payment details" at bounding box center [936, 389] width 243 height 34
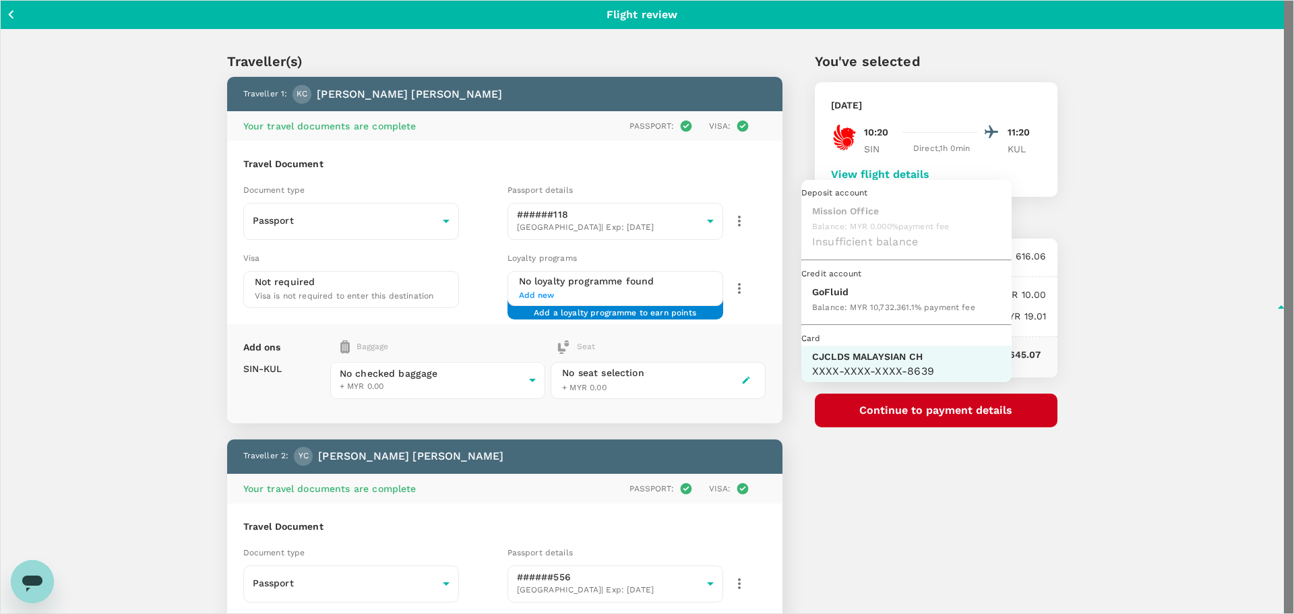
scroll to position [38, 0]
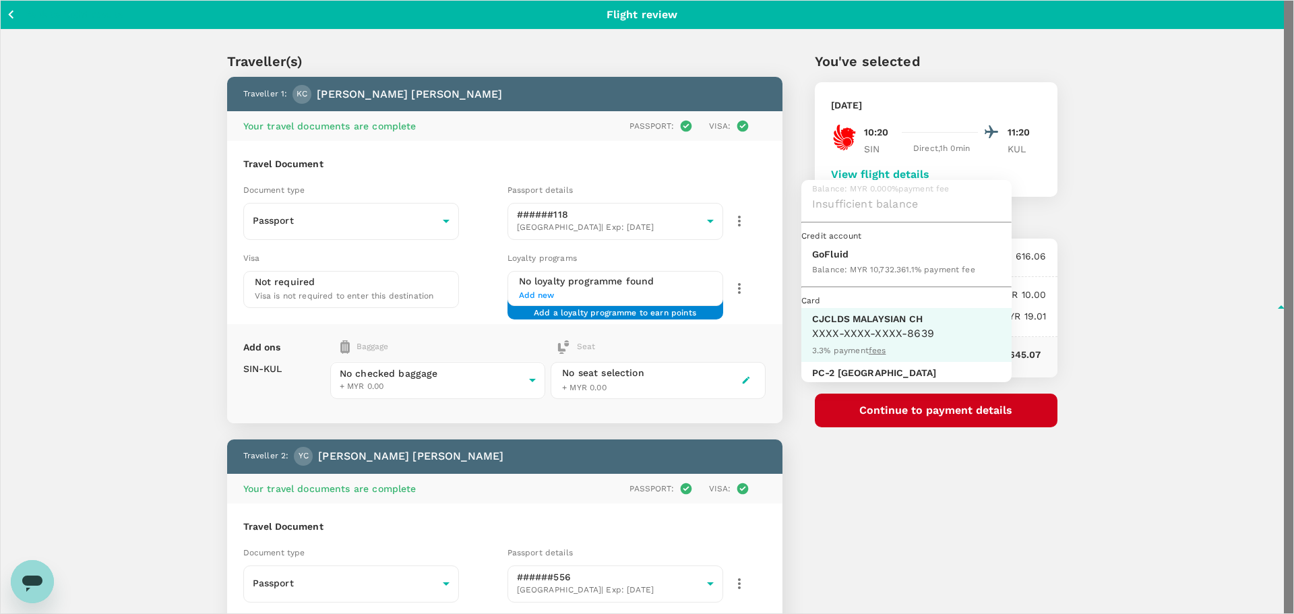
click at [850, 277] on div "Balance : MYR 10,732.36" at bounding box center [859, 269] width 94 height 16
type input "9b357727-6904-47bd-a44e-9a56bf7dfc7a"
